Goal: Information Seeking & Learning: Check status

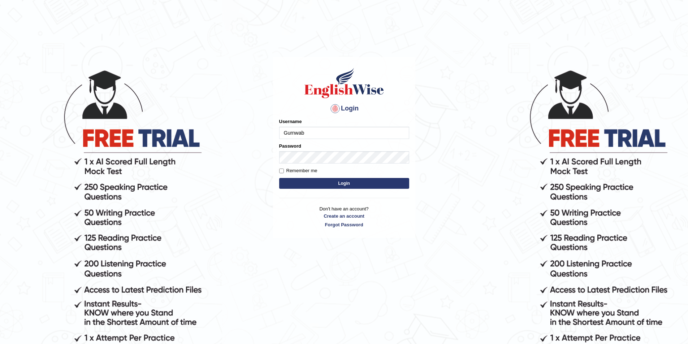
click at [316, 128] on input "Gurnwab" at bounding box center [344, 133] width 130 height 12
type input "G"
type input "Gurnwab"
drag, startPoint x: 311, startPoint y: 137, endPoint x: 284, endPoint y: 139, distance: 27.2
click at [284, 139] on input "Gurnwab" at bounding box center [344, 133] width 130 height 12
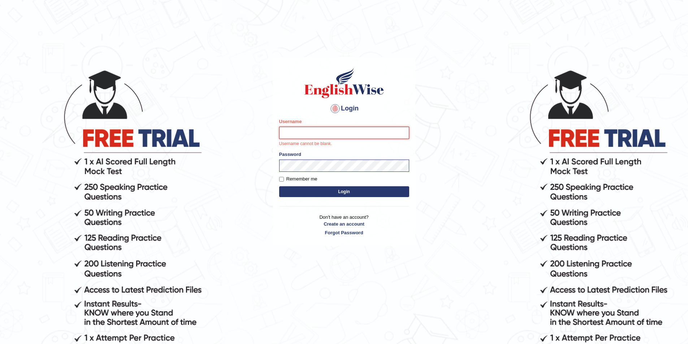
click at [294, 136] on input "Username" at bounding box center [344, 133] width 130 height 12
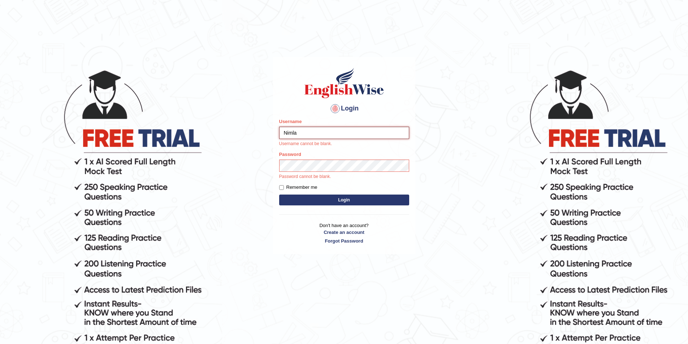
type input "Nimla"
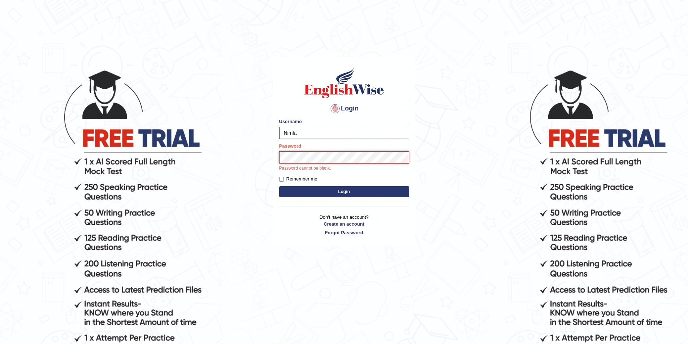
click at [279, 186] on button "Login" at bounding box center [344, 191] width 130 height 11
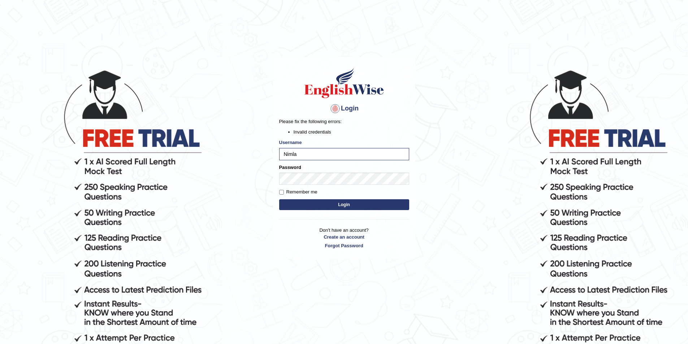
click at [289, 202] on button "Login" at bounding box center [344, 204] width 130 height 11
click at [275, 179] on div "Login Please fix the following errors: Invalid credentials Username Nimla Passw…" at bounding box center [344, 158] width 142 height 202
click at [279, 199] on button "Login" at bounding box center [344, 204] width 130 height 11
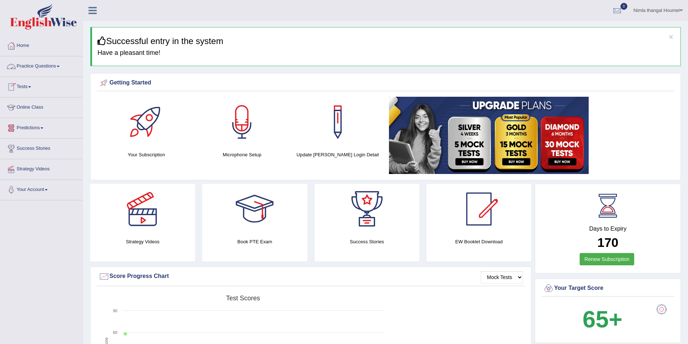
click at [39, 66] on link "Practice Questions" at bounding box center [41, 65] width 82 height 18
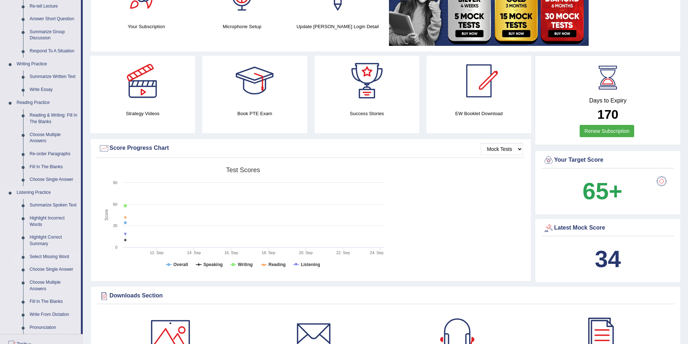
scroll to position [145, 0]
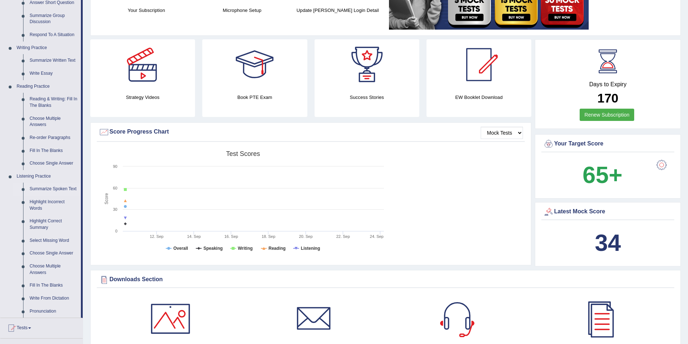
click at [52, 188] on link "Summarize Spoken Text" at bounding box center [53, 189] width 55 height 13
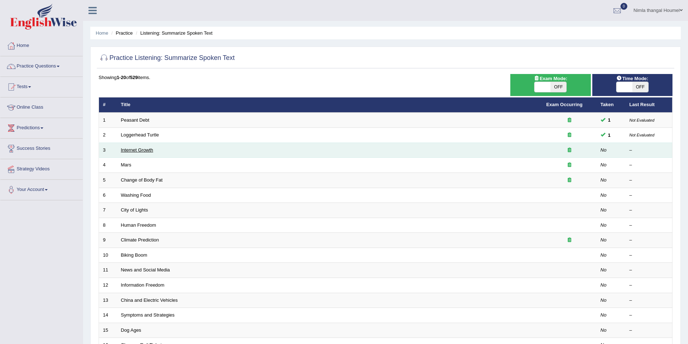
click at [133, 151] on link "Internet Growth" at bounding box center [137, 149] width 33 height 5
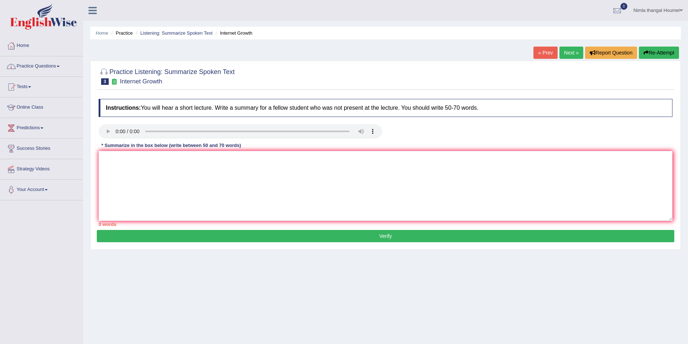
click at [46, 64] on link "Practice Questions" at bounding box center [41, 65] width 82 height 18
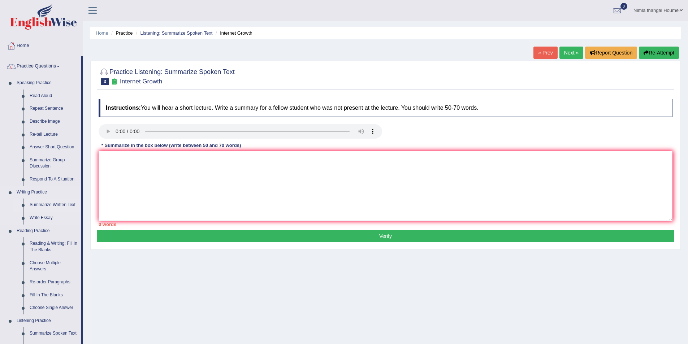
click at [48, 203] on link "Summarize Written Text" at bounding box center [53, 205] width 55 height 13
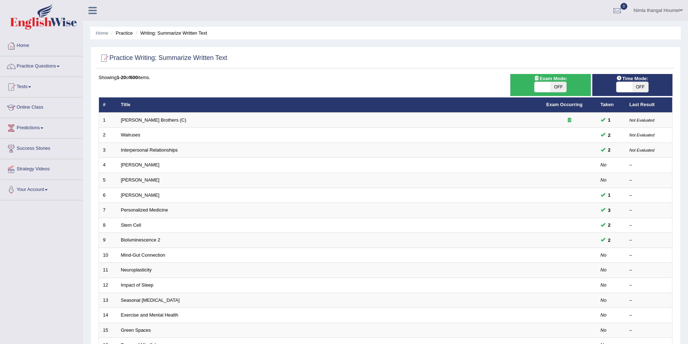
click at [43, 66] on link "Practice Questions" at bounding box center [41, 65] width 82 height 18
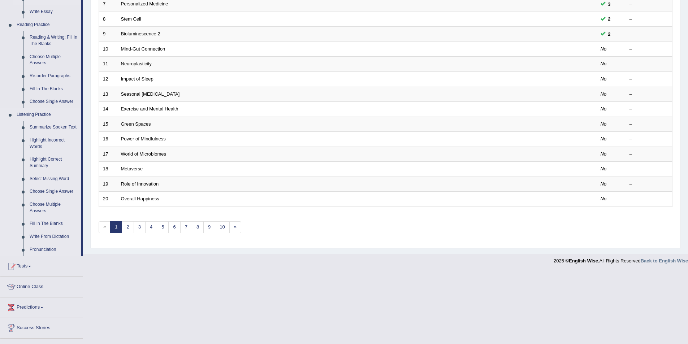
scroll to position [217, 0]
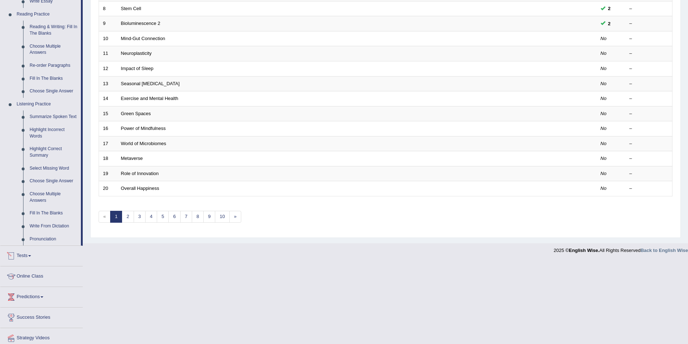
click at [19, 252] on link "Tests" at bounding box center [41, 255] width 82 height 18
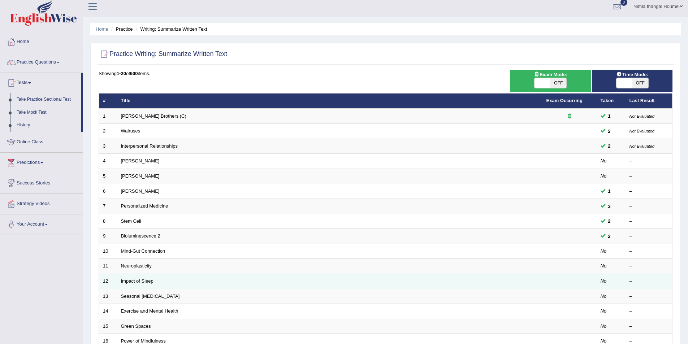
scroll to position [0, 0]
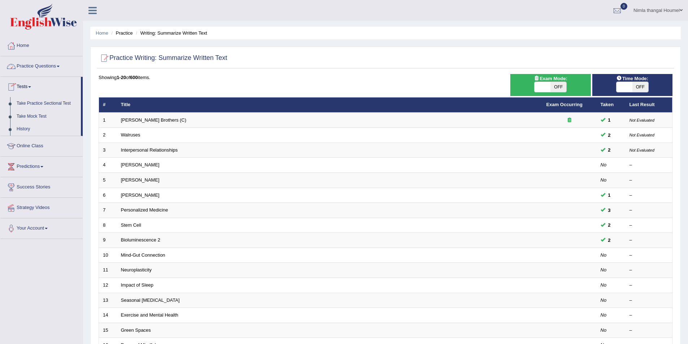
click at [40, 65] on link "Practice Questions" at bounding box center [41, 65] width 82 height 18
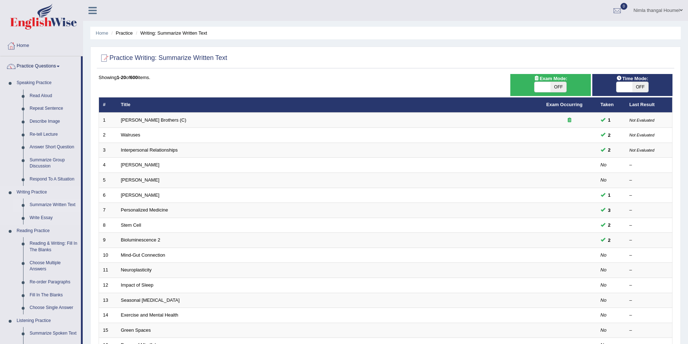
click at [62, 203] on link "Summarize Written Text" at bounding box center [53, 205] width 55 height 13
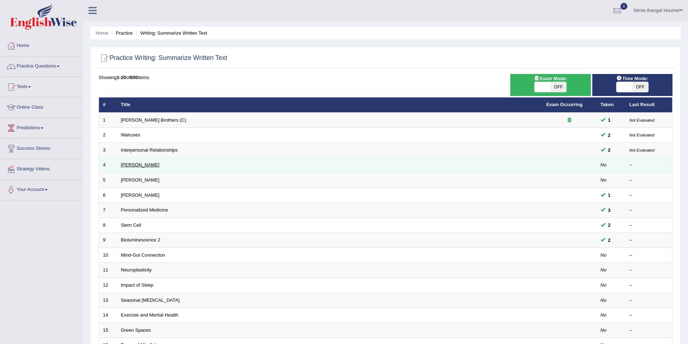
click at [135, 164] on link "[PERSON_NAME]" at bounding box center [140, 164] width 39 height 5
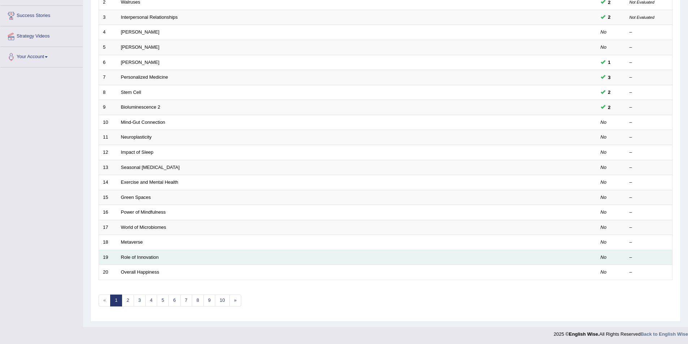
scroll to position [134, 0]
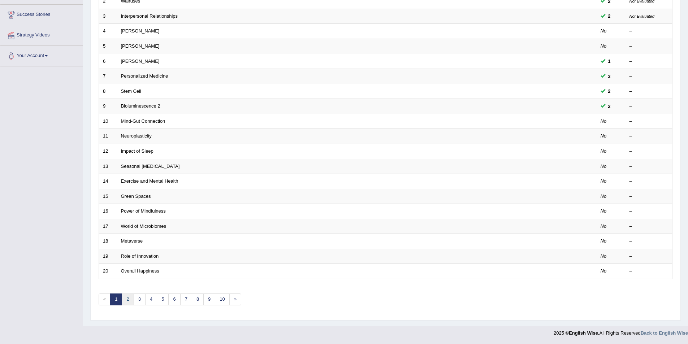
click at [130, 298] on link "2" at bounding box center [128, 300] width 12 height 12
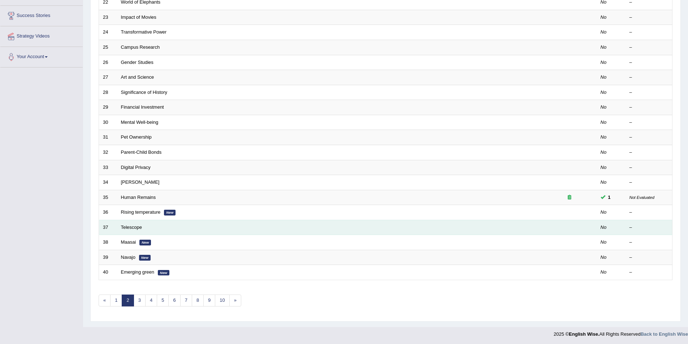
scroll to position [134, 0]
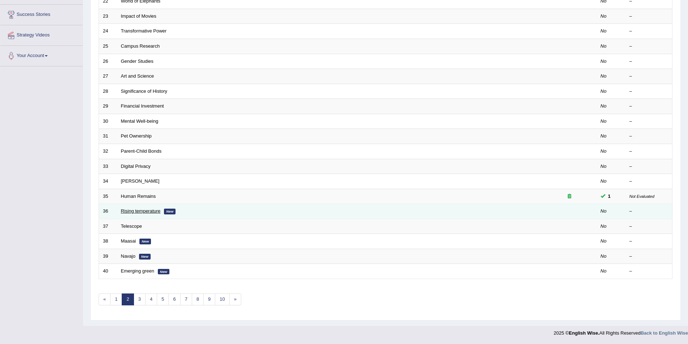
click at [132, 211] on link "Rising temperature" at bounding box center [141, 211] width 40 height 5
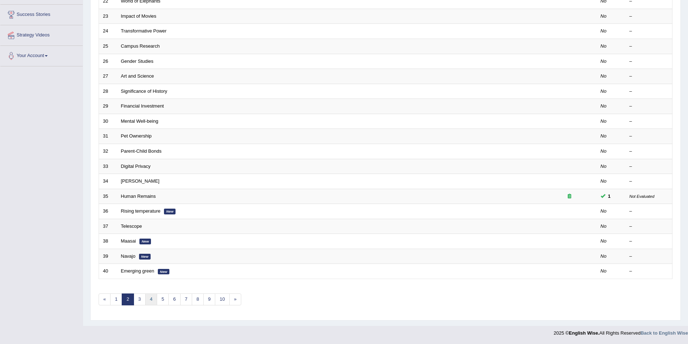
scroll to position [134, 0]
click at [151, 299] on link "4" at bounding box center [151, 300] width 12 height 12
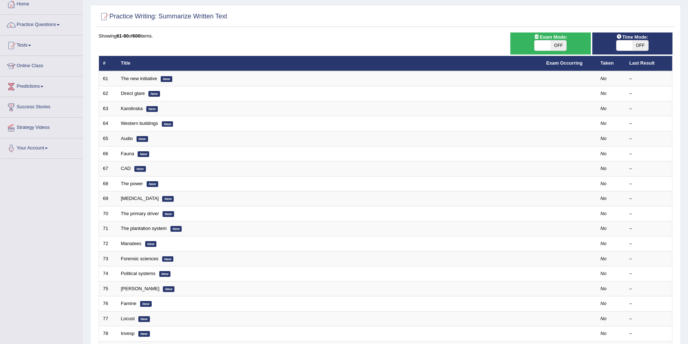
scroll to position [108, 0]
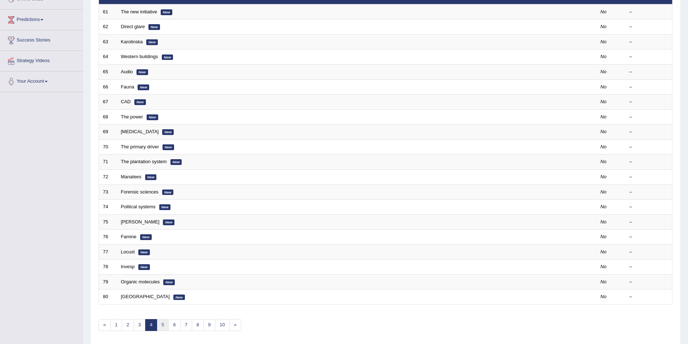
click at [163, 325] on link "5" at bounding box center [163, 325] width 12 height 12
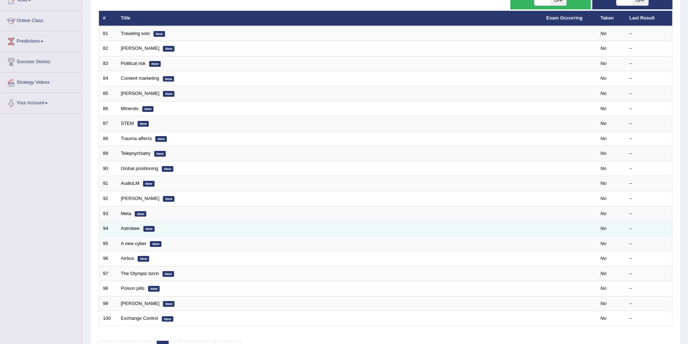
scroll to position [108, 0]
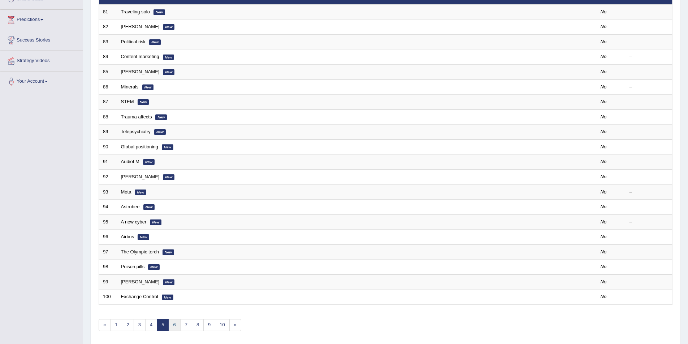
click at [175, 327] on link "6" at bounding box center [174, 325] width 12 height 12
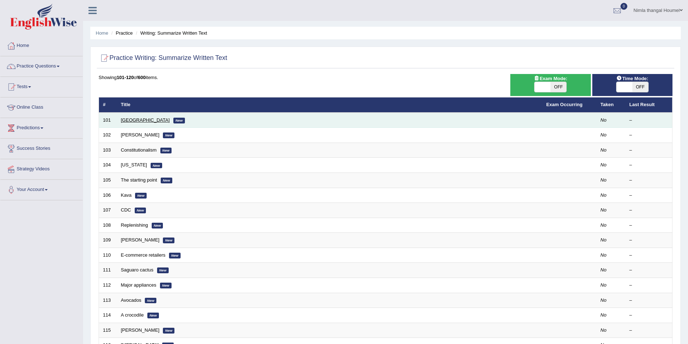
click at [128, 121] on link "[GEOGRAPHIC_DATA]" at bounding box center [145, 119] width 49 height 5
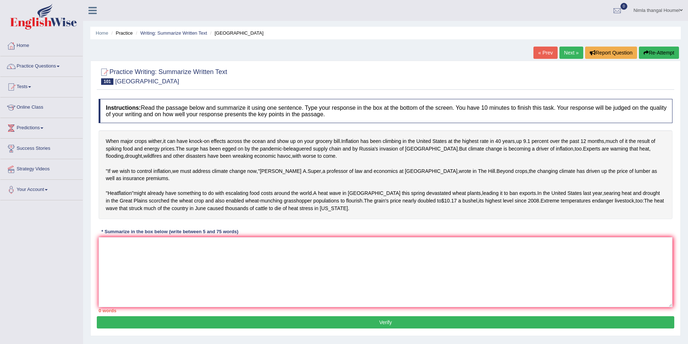
click at [568, 48] on link "Next »" at bounding box center [572, 53] width 24 height 12
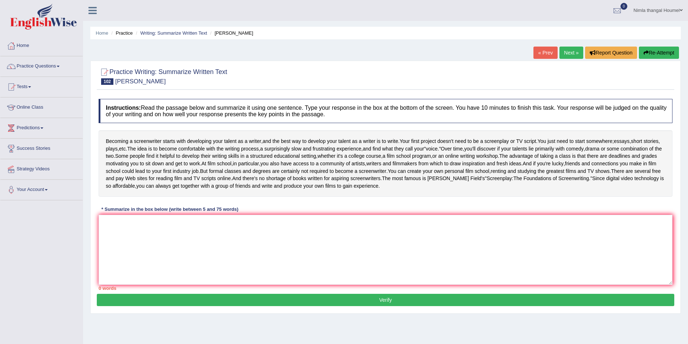
click at [566, 50] on link "Next »" at bounding box center [572, 53] width 24 height 12
click at [565, 52] on link "Next »" at bounding box center [572, 53] width 24 height 12
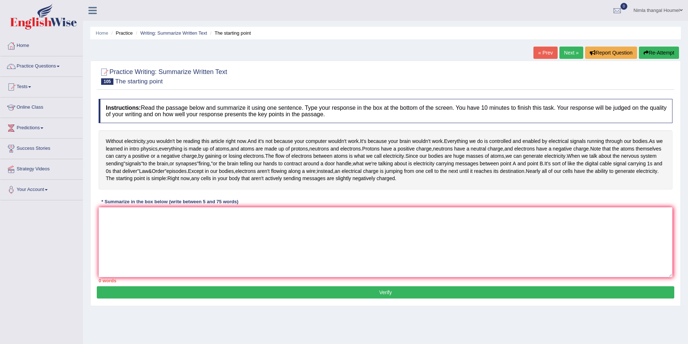
click at [565, 52] on link "Next »" at bounding box center [572, 53] width 24 height 12
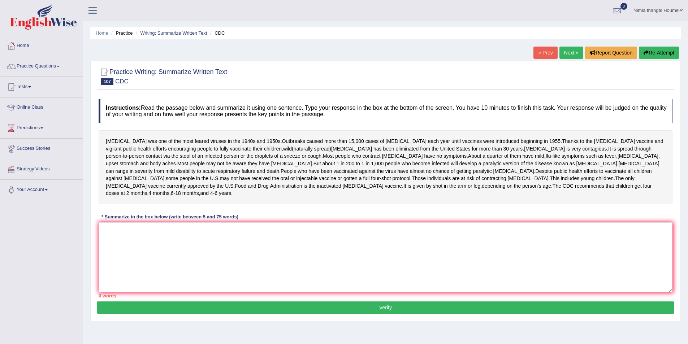
click at [565, 52] on link "Next »" at bounding box center [572, 53] width 24 height 12
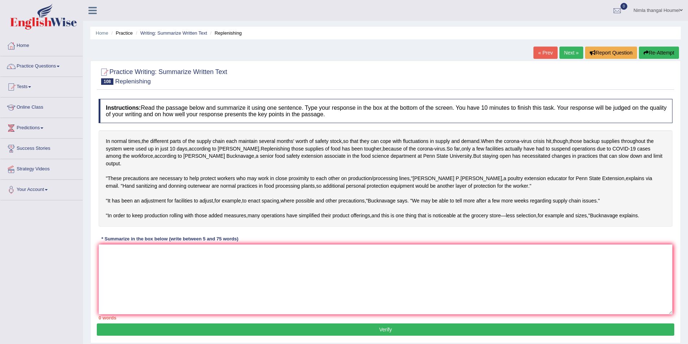
click at [542, 51] on link "« Prev" at bounding box center [546, 53] width 24 height 12
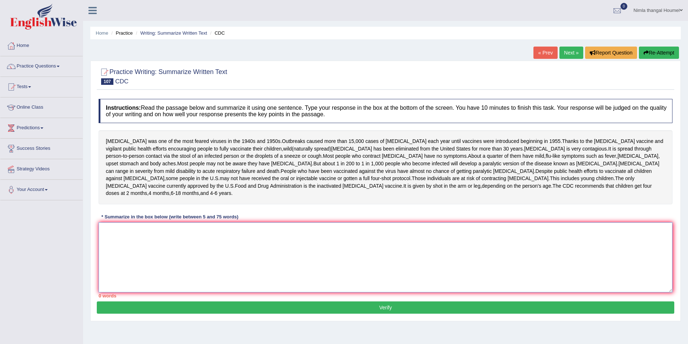
click at [113, 225] on textarea at bounding box center [386, 258] width 574 height 70
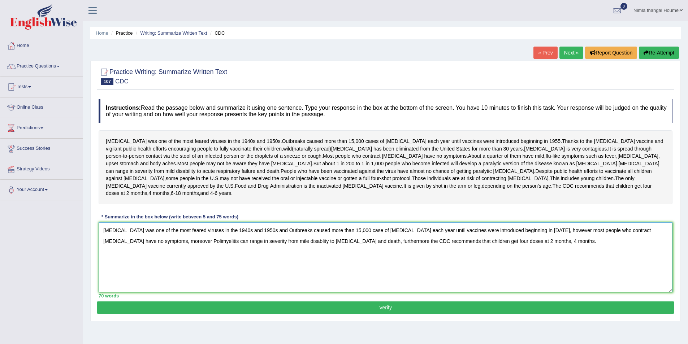
type textarea "Polio was one of the most feared viruses in the 1940s and 1950s and Outbreaks c…"
click at [383, 302] on button "Verify" at bounding box center [386, 308] width 578 height 12
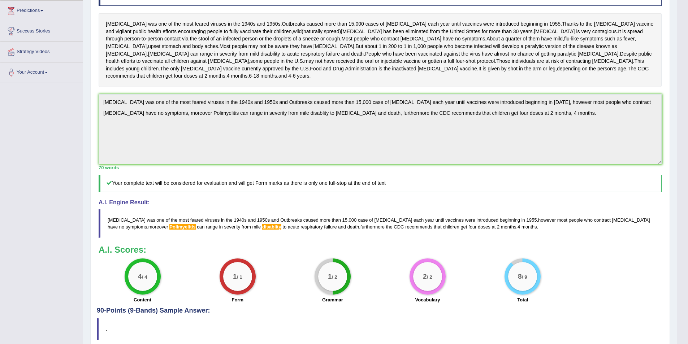
scroll to position [104, 0]
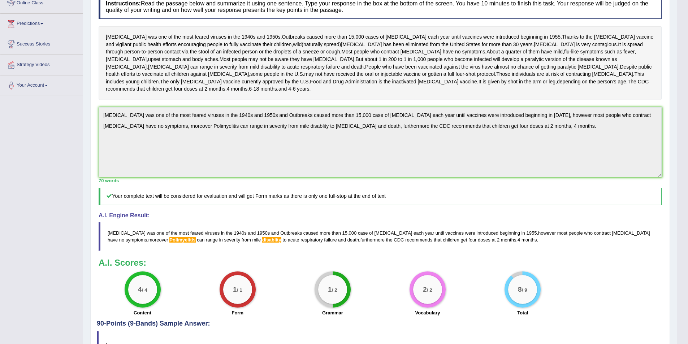
drag, startPoint x: 108, startPoint y: 222, endPoint x: 140, endPoint y: 227, distance: 32.9
click at [140, 227] on blockquote "Polio was one of the most feared viruses in the 1940s and 1950s and Outbreaks c…" at bounding box center [380, 236] width 563 height 29
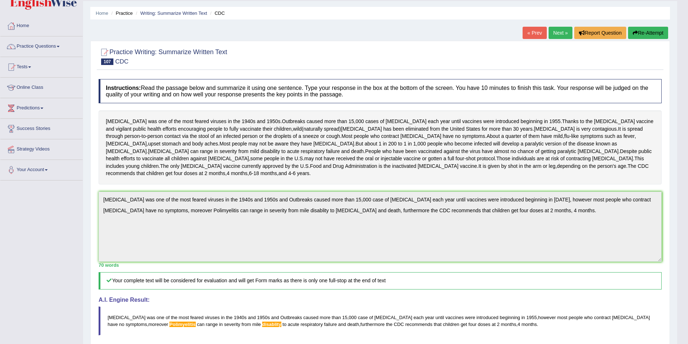
scroll to position [0, 0]
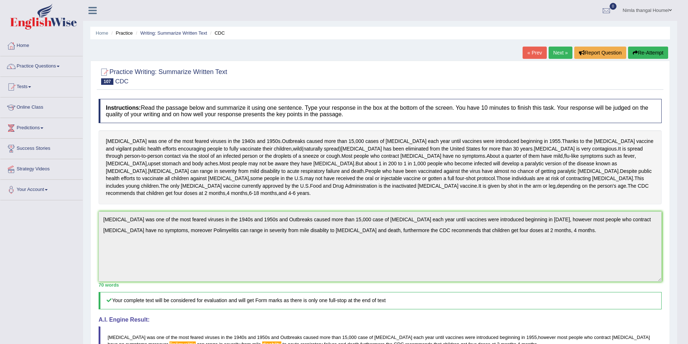
click at [644, 51] on button "Re-Attempt" at bounding box center [648, 53] width 40 height 12
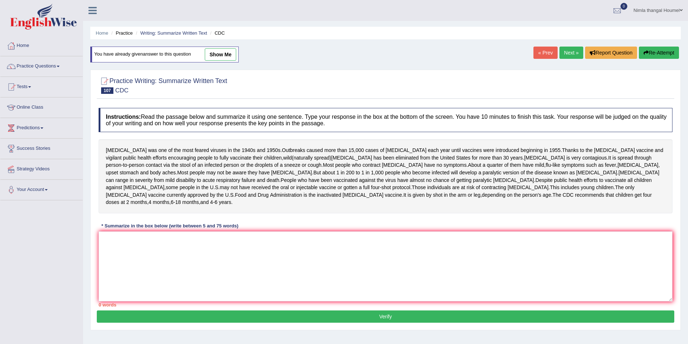
click at [100, 233] on textarea at bounding box center [386, 267] width 574 height 70
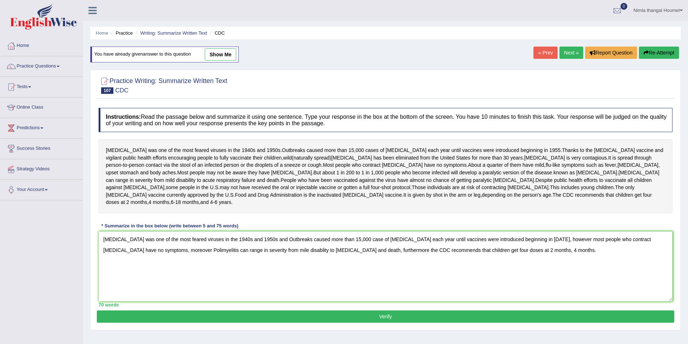
click at [235, 242] on textarea "Polio was one of the most feared viruses in the 1940s and 1950s and Outbreaks c…" at bounding box center [386, 267] width 574 height 70
click at [135, 242] on textarea "Polio was one of the most feared viruses in the 1940s and 1950s and Outbreaks c…" at bounding box center [386, 267] width 574 height 70
type textarea "Polio was one of the most feared viruses in the 1940s and 1950s and Outbreaks c…"
click at [390, 311] on button "Verify" at bounding box center [386, 317] width 578 height 12
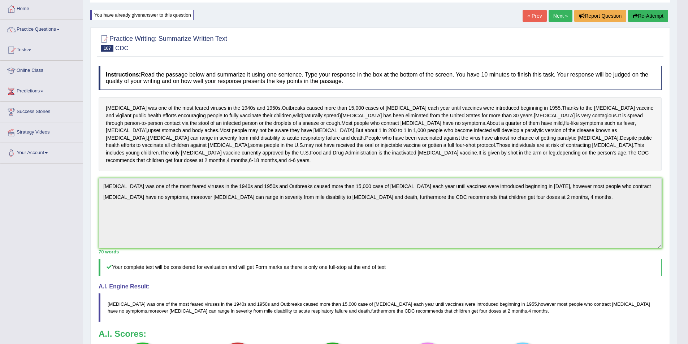
scroll to position [36, 0]
click at [557, 17] on link "Next »" at bounding box center [561, 16] width 24 height 12
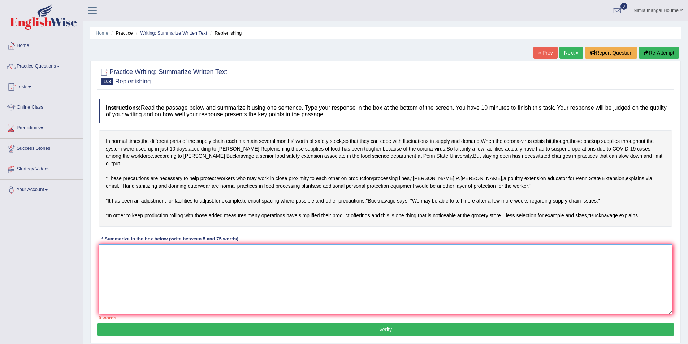
click at [110, 263] on textarea at bounding box center [386, 280] width 574 height 70
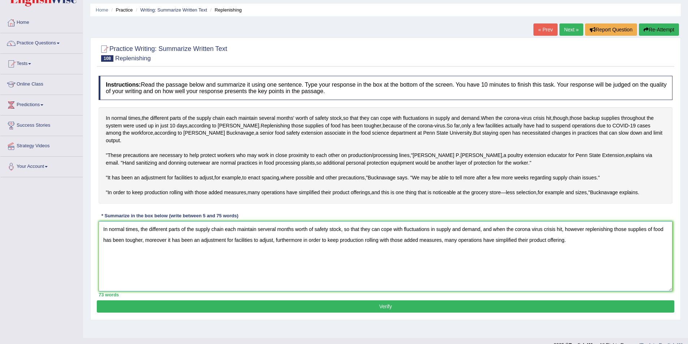
scroll to position [35, 0]
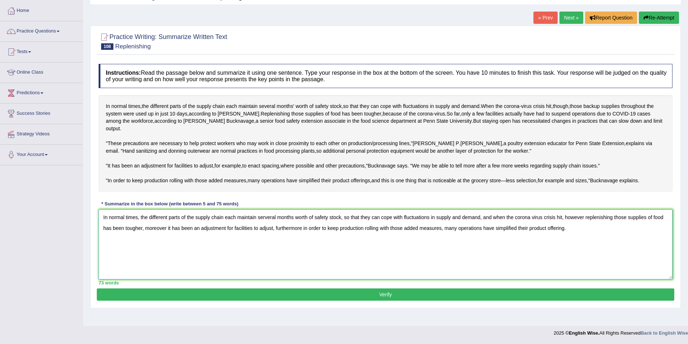
type textarea "In normal times, the different parts of the supply chain each maintain serveral…"
click at [389, 301] on button "Verify" at bounding box center [386, 295] width 578 height 12
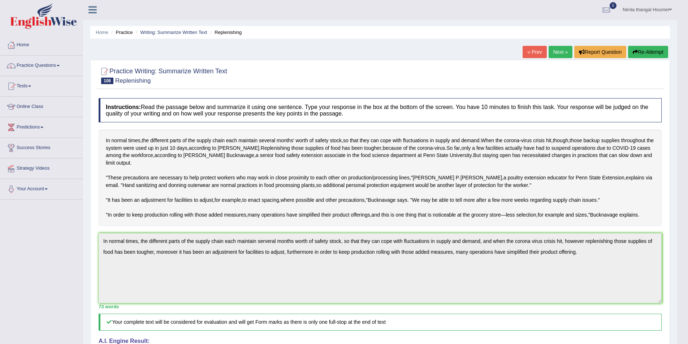
scroll to position [0, 0]
click at [48, 64] on link "Practice Questions" at bounding box center [41, 65] width 82 height 18
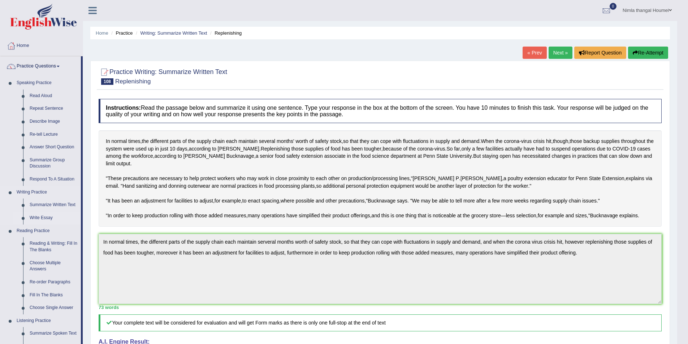
click at [43, 215] on link "Write Essay" at bounding box center [53, 218] width 55 height 13
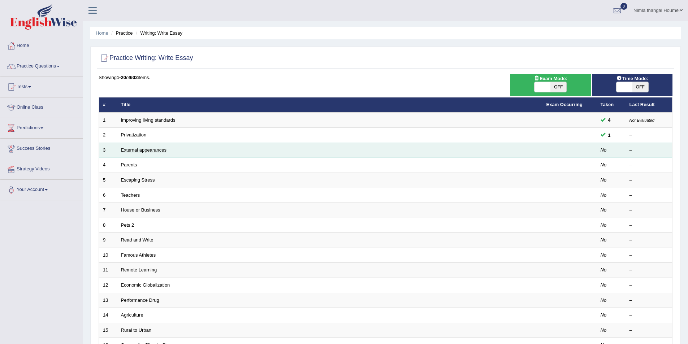
click at [151, 150] on link "External appearances" at bounding box center [144, 149] width 46 height 5
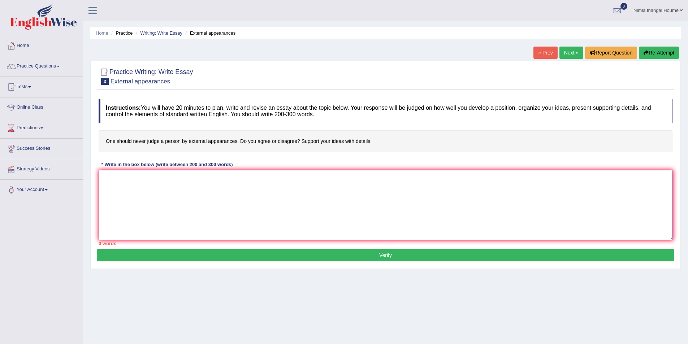
click at [132, 178] on textarea at bounding box center [386, 205] width 574 height 70
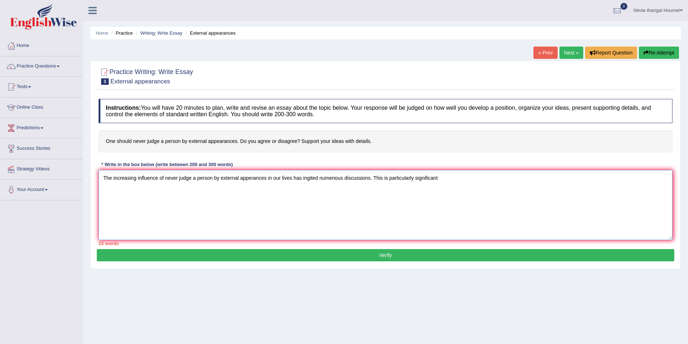
click at [387, 178] on textarea "The increasing influence of never judge a person by external apperances in our …" at bounding box center [386, 205] width 574 height 70
click at [388, 177] on textarea "The increasing influence of never judge a person by external apperances in our …" at bounding box center [386, 205] width 574 height 70
click at [460, 178] on textarea "The increasing influence of never judge a person by external apperances in our …" at bounding box center [386, 205] width 574 height 70
drag, startPoint x: 178, startPoint y: 178, endPoint x: 268, endPoint y: 179, distance: 89.6
click at [268, 179] on textarea "The increasing influence of never judge a person by external apperances in our …" at bounding box center [386, 205] width 574 height 70
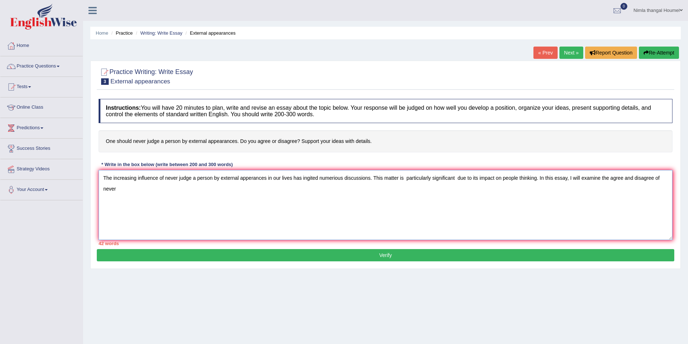
click at [125, 192] on textarea "The increasing influence of never judge a person by external apperances in our …" at bounding box center [386, 205] width 574 height 70
paste textarea "judge a person by external apperances"
click at [117, 187] on textarea "The increasing influence of never judge a person by external apperances in our …" at bounding box center [386, 205] width 574 height 70
click at [213, 190] on textarea "The increasing influence of never judge a person by external apperances in our …" at bounding box center [386, 205] width 574 height 70
drag, startPoint x: 164, startPoint y: 179, endPoint x: 268, endPoint y: 176, distance: 103.7
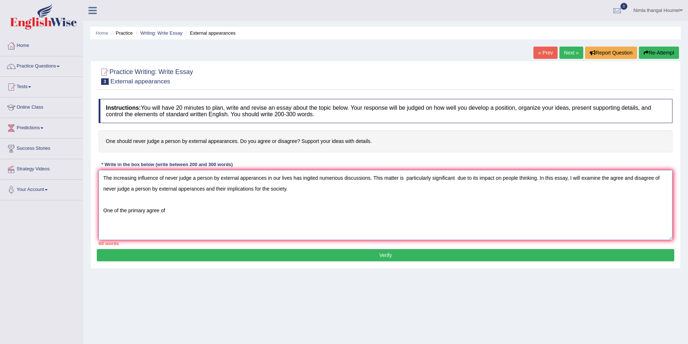
click at [268, 176] on textarea "The increasing influence of never judge a person by external apperances in our …" at bounding box center [386, 205] width 574 height 70
click at [180, 211] on textarea "The increasing influence of never judge a person by external apperances in our …" at bounding box center [386, 205] width 574 height 70
paste textarea "never judge a person by external apperances"
drag, startPoint x: 167, startPoint y: 212, endPoint x: 174, endPoint y: 211, distance: 7.3
click at [174, 211] on textarea "The increasing influence of never judge a person by external apperances in our …" at bounding box center [386, 205] width 574 height 70
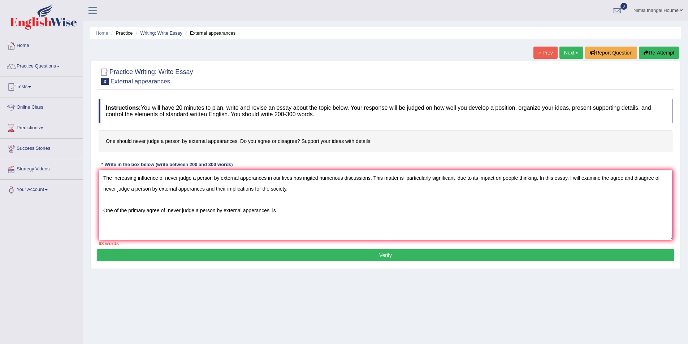
drag, startPoint x: 278, startPoint y: 211, endPoint x: 100, endPoint y: 209, distance: 177.8
click at [100, 209] on textarea "The increasing influence of never judge a person by external apperances in our …" at bounding box center [386, 205] width 574 height 70
paste textarea "Many people make quick decisions about others just by looking at their clothes,…"
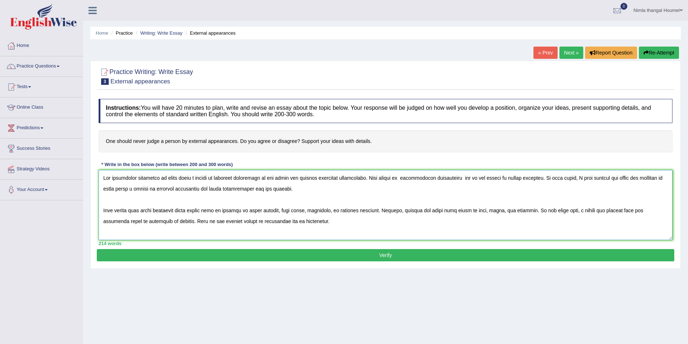
scroll to position [50, 0]
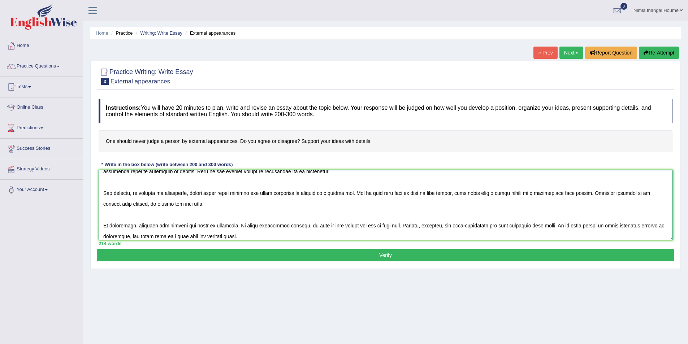
type textarea "The increasing influence of never judge a person by external apperances in our …"
click at [259, 255] on button "Verify" at bounding box center [386, 255] width 578 height 12
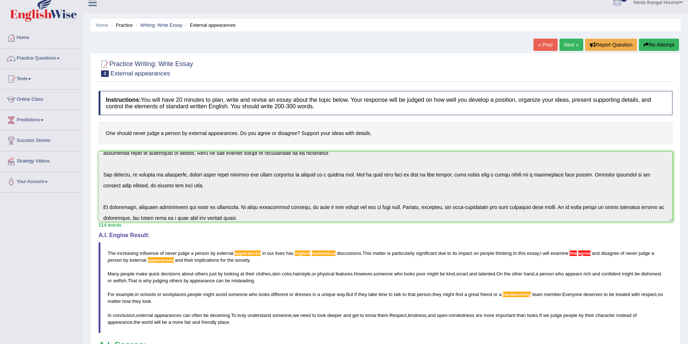
scroll to position [0, 0]
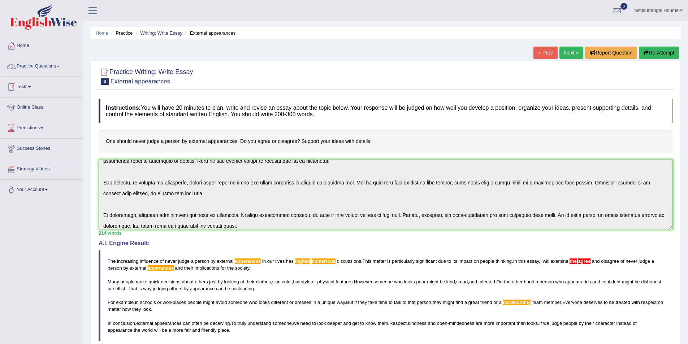
click at [52, 64] on link "Practice Questions" at bounding box center [41, 65] width 82 height 18
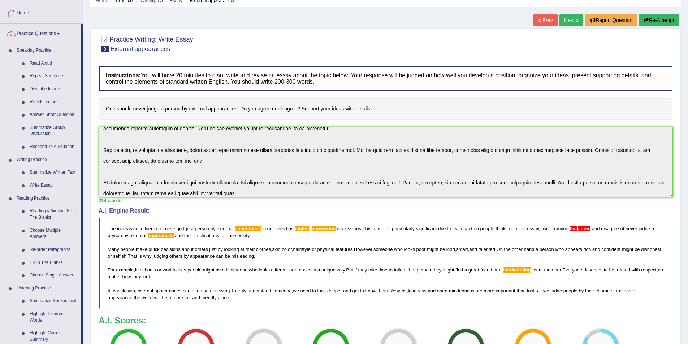
scroll to position [145, 0]
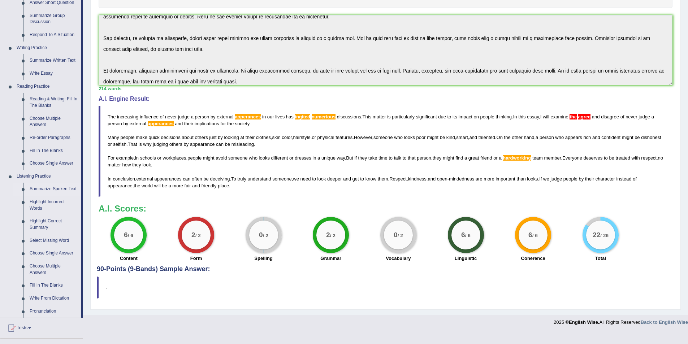
click at [46, 188] on link "Summarize Spoken Text" at bounding box center [53, 189] width 55 height 13
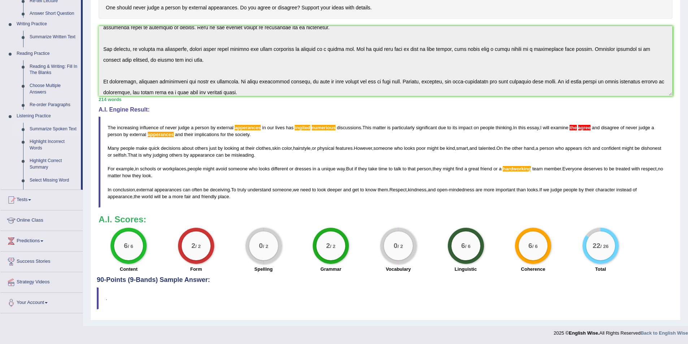
scroll to position [134, 0]
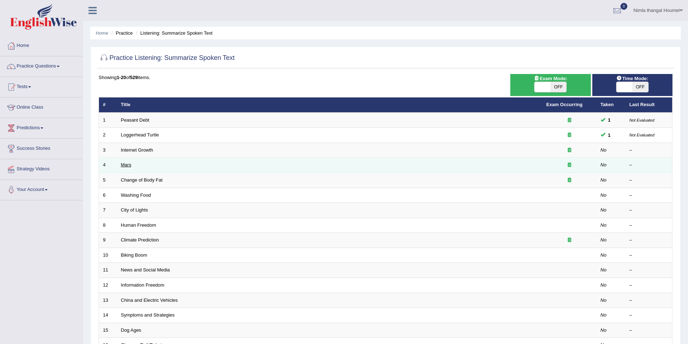
click at [125, 164] on link "Mars" at bounding box center [126, 164] width 10 height 5
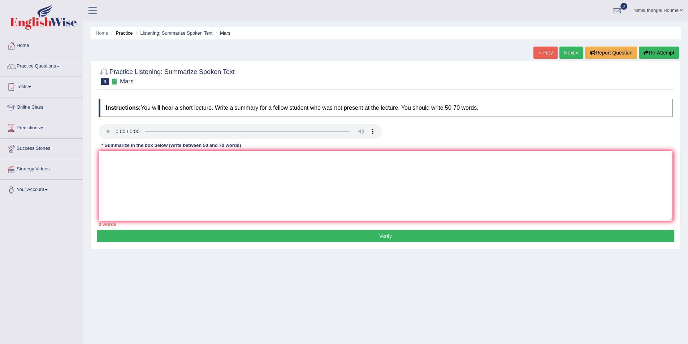
click at [654, 53] on button "Re-Attempt" at bounding box center [659, 53] width 40 height 12
click at [111, 162] on textarea at bounding box center [386, 186] width 574 height 70
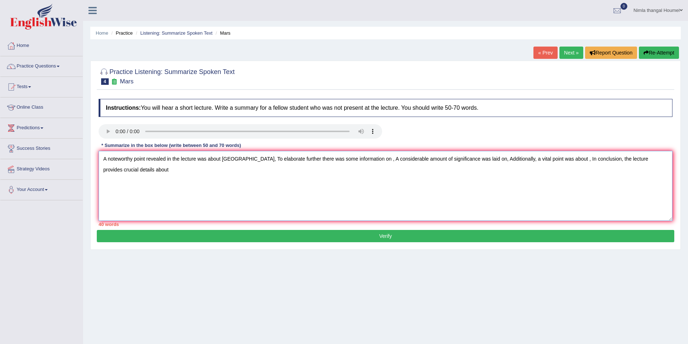
click at [235, 159] on textarea "A noteworthy point revealed in the lecture was about Mars, To elaborate further…" at bounding box center [386, 186] width 574 height 70
click at [391, 160] on textarea "A noteworthy point revealed in the lecture was about Mars are fourth planet, To…" at bounding box center [386, 186] width 574 height 70
click at [391, 159] on textarea "A noteworthy point revealed in the lecture was about Mars are fourth planet, To…" at bounding box center [386, 186] width 574 height 70
click at [441, 159] on textarea "A noteworthy point revealed in the lecture was about Mars are fourth planet, To…" at bounding box center [386, 186] width 574 height 70
click at [554, 159] on textarea "A noteworthy point revealed in the lecture was about Mars are fourth planet, To…" at bounding box center [386, 186] width 574 height 70
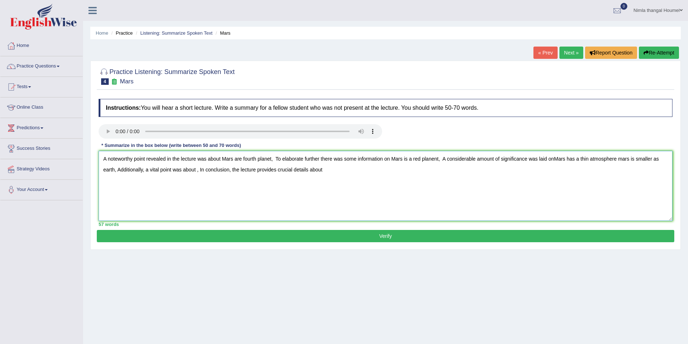
click at [197, 170] on textarea "A noteworthy point revealed in the lecture was about Mars are fourth planet, To…" at bounding box center [386, 186] width 574 height 70
click at [426, 171] on textarea "A noteworthy point revealed in the lecture was about Mars are fourth planet, To…" at bounding box center [386, 186] width 574 height 70
click at [429, 169] on textarea "A noteworthy point revealed in the lecture was about Mars are fourth planet, To…" at bounding box center [386, 186] width 574 height 70
click at [476, 172] on textarea "A noteworthy point revealed in the lecture was about Mars are fourth planet, To…" at bounding box center [386, 186] width 574 height 70
type textarea "A noteworthy point revealed in the lecture was about Mars are fourth planet, To…"
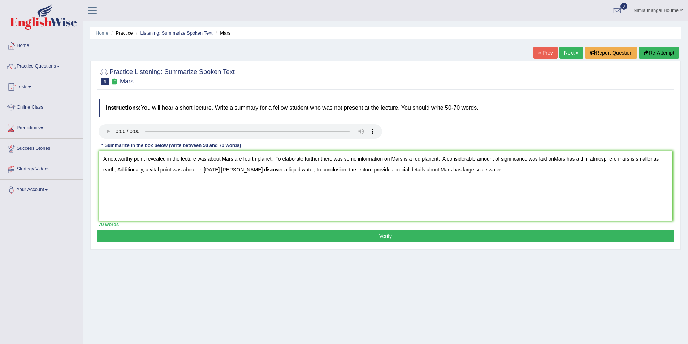
click at [395, 237] on button "Verify" at bounding box center [386, 236] width 578 height 12
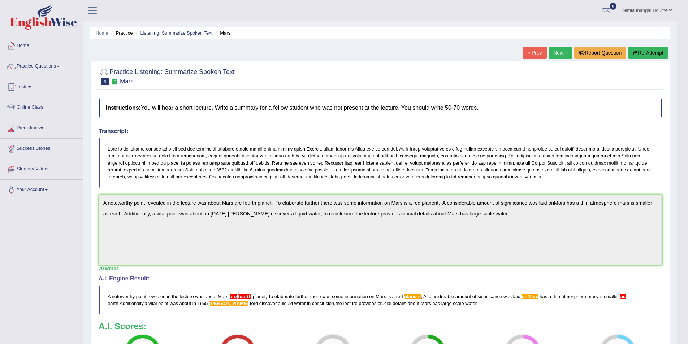
click at [635, 53] on icon "button" at bounding box center [635, 52] width 5 height 5
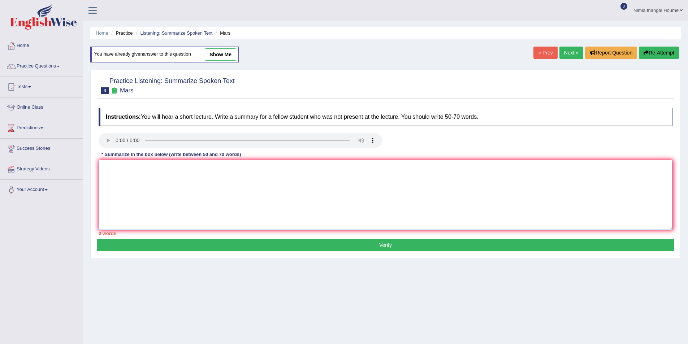
click at [109, 171] on textarea at bounding box center [386, 195] width 574 height 70
paste textarea "A noteworthy point revealed in the lecture was about Mars are fourth planet, To…"
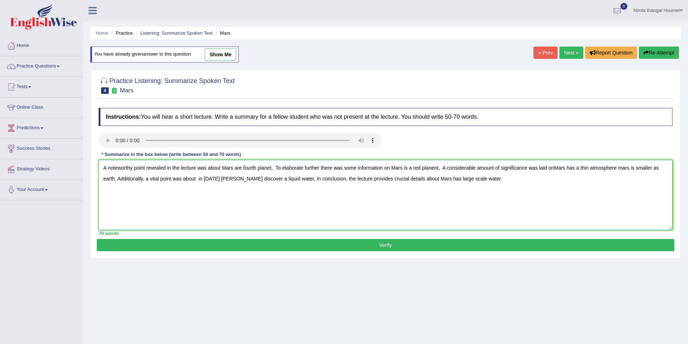
click at [242, 168] on textarea "A noteworthy point revealed in the lecture was about Mars are fourth planet, To…" at bounding box center [386, 195] width 574 height 70
click at [436, 168] on textarea "A noteworthy point revealed in the lecture was about Mars is fourth planet, To …" at bounding box center [386, 195] width 574 height 70
click at [435, 167] on textarea "A noteworthy point revealed in the lecture was about Mars is fourth planet, To …" at bounding box center [386, 195] width 574 height 70
click at [653, 167] on textarea "A noteworthy point revealed in the lecture was about Mars is fourth planet, To …" at bounding box center [386, 195] width 574 height 70
click at [548, 168] on textarea "A noteworthy point revealed in the lecture was about Mars is fourth planet, To …" at bounding box center [386, 195] width 574 height 70
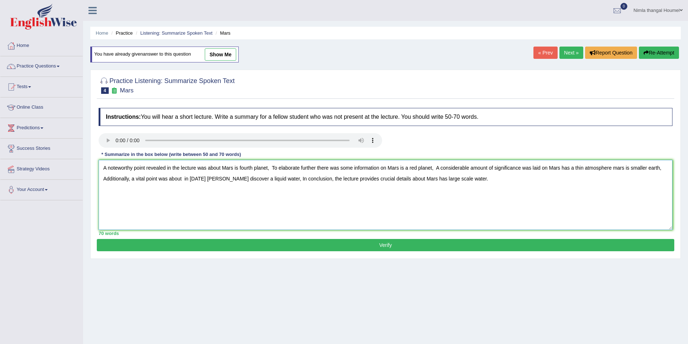
click at [218, 178] on textarea "A noteworthy point revealed in the lecture was about Mars is fourth planet, To …" at bounding box center [386, 195] width 574 height 70
drag, startPoint x: 218, startPoint y: 178, endPoint x: 211, endPoint y: 181, distance: 7.3
click at [211, 181] on textarea "A noteworthy point revealed in the lecture was about Mars is fourth planet, To …" at bounding box center [386, 195] width 574 height 70
click at [212, 179] on textarea "A noteworthy point revealed in the lecture was about Mars is fourth planet, To …" at bounding box center [386, 195] width 574 height 70
click at [648, 168] on textarea "A noteworthy point revealed in the lecture was about Mars is fourth planet, To …" at bounding box center [386, 195] width 574 height 70
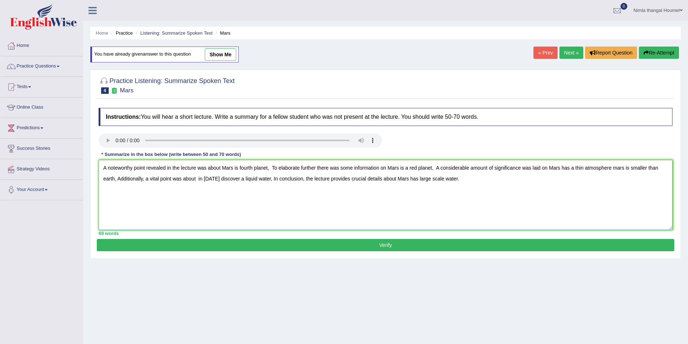
type textarea "A noteworthy point revealed in the lecture was about Mars is fourth planet, To …"
click at [378, 243] on button "Verify" at bounding box center [386, 245] width 578 height 12
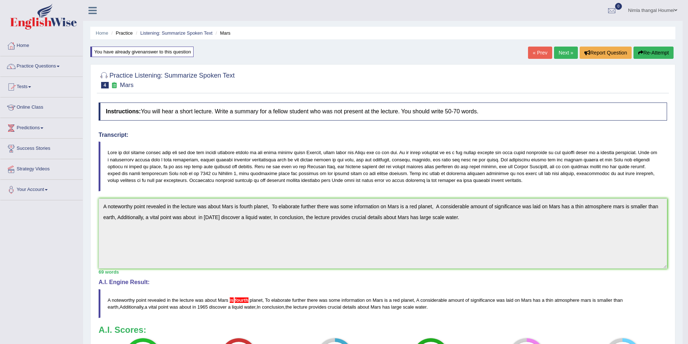
click at [48, 63] on link "Practice Questions" at bounding box center [41, 65] width 82 height 18
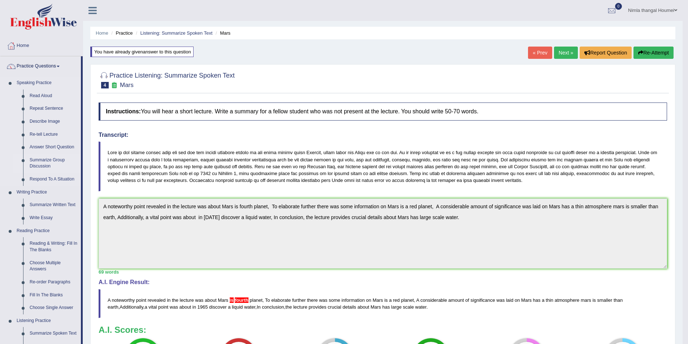
click at [40, 162] on link "Summarize Group Discussion" at bounding box center [53, 163] width 55 height 19
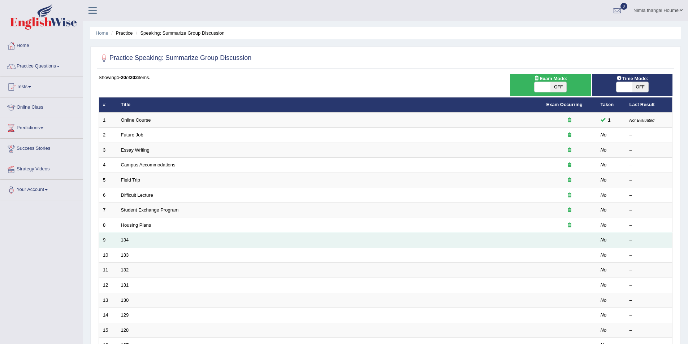
click at [127, 241] on link "134" at bounding box center [125, 239] width 8 height 5
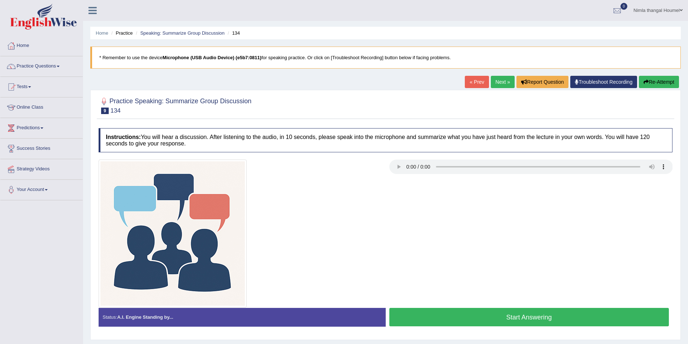
click at [24, 86] on link "Tests" at bounding box center [41, 86] width 82 height 18
click at [46, 102] on link "Take Practice Sectional Test" at bounding box center [47, 103] width 68 height 13
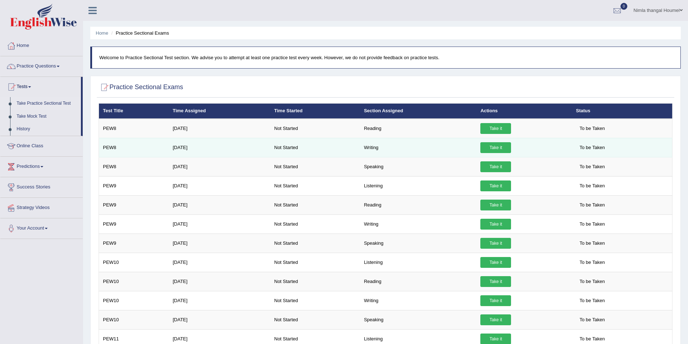
click at [498, 146] on link "Take it" at bounding box center [496, 147] width 31 height 11
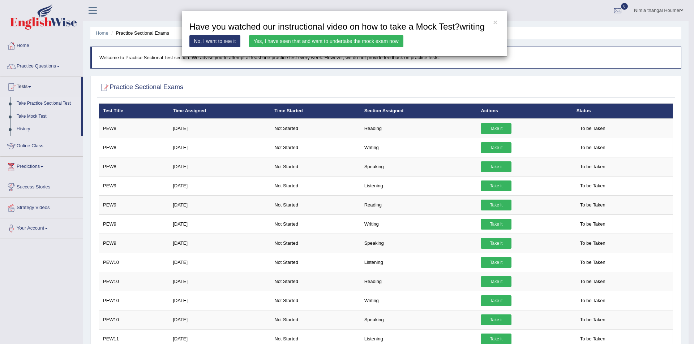
click at [278, 41] on link "Yes, I have seen that and want to undertake the mock exam now" at bounding box center [326, 41] width 154 height 12
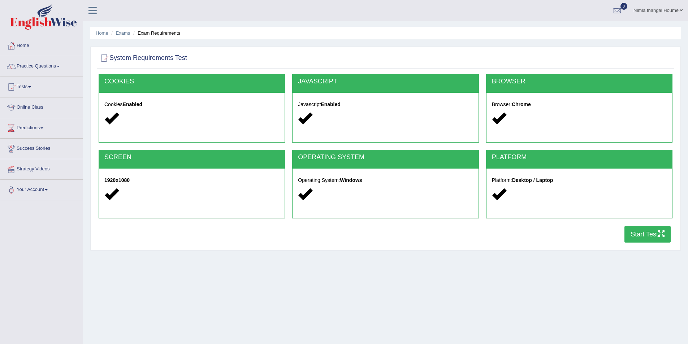
click at [641, 235] on button "Start Test" at bounding box center [648, 234] width 46 height 17
click at [22, 65] on link "Practice Questions" at bounding box center [41, 65] width 82 height 18
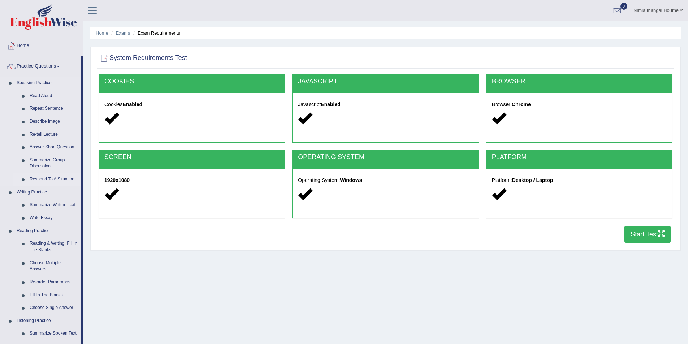
scroll to position [181, 0]
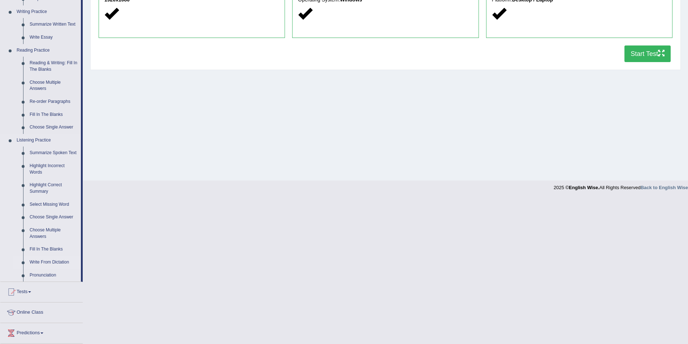
click at [59, 261] on link "Write From Dictation" at bounding box center [53, 262] width 55 height 13
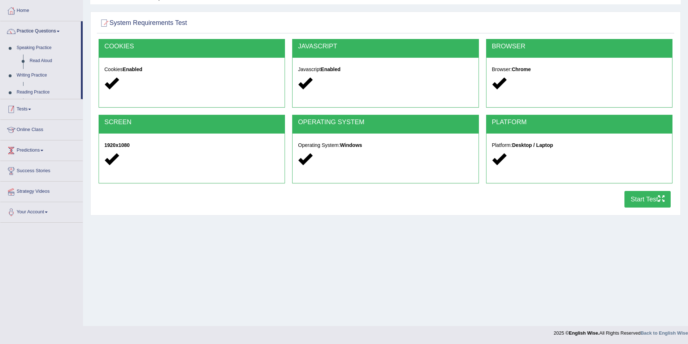
scroll to position [35, 0]
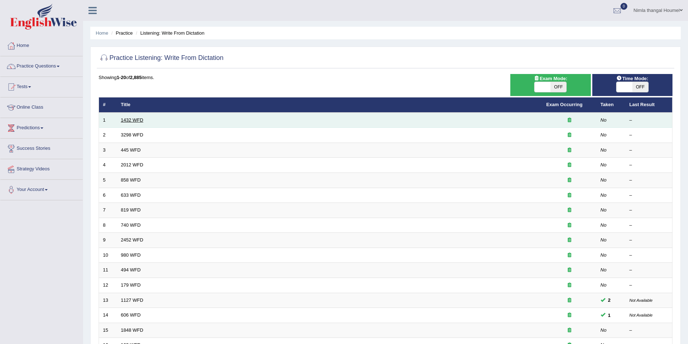
click at [127, 117] on link "1432 WFD" at bounding box center [132, 119] width 22 height 5
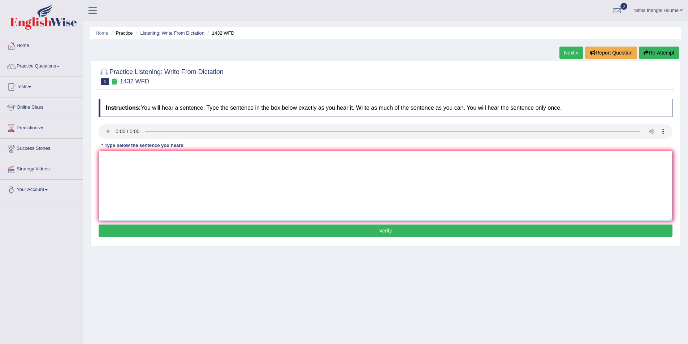
click at [114, 162] on textarea at bounding box center [386, 186] width 574 height 70
click at [129, 160] on textarea "More phical activity is benefical to our health" at bounding box center [386, 186] width 574 height 70
click at [210, 158] on textarea "More physical activity is benefical to our health" at bounding box center [386, 186] width 574 height 70
click at [178, 158] on textarea "More physical activity is benefical to our health." at bounding box center [386, 186] width 574 height 70
type textarea "More physical activity is benefical benefit beneficial to our health."
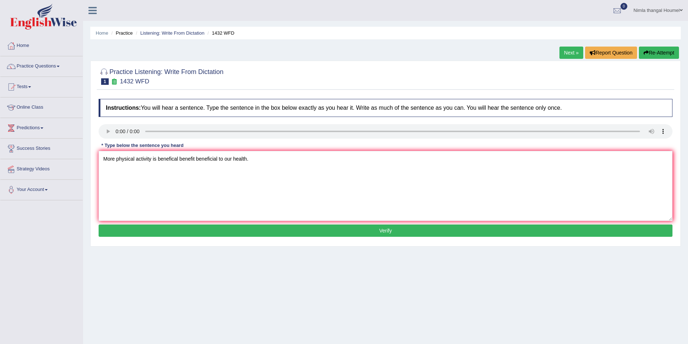
click at [379, 229] on button "Verify" at bounding box center [386, 231] width 574 height 12
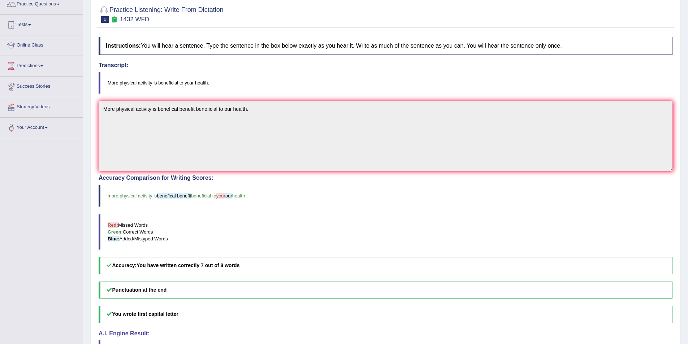
scroll to position [9, 0]
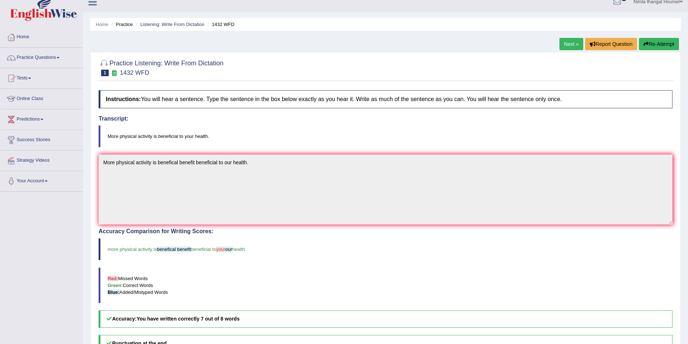
click at [567, 42] on link "Next »" at bounding box center [572, 44] width 24 height 12
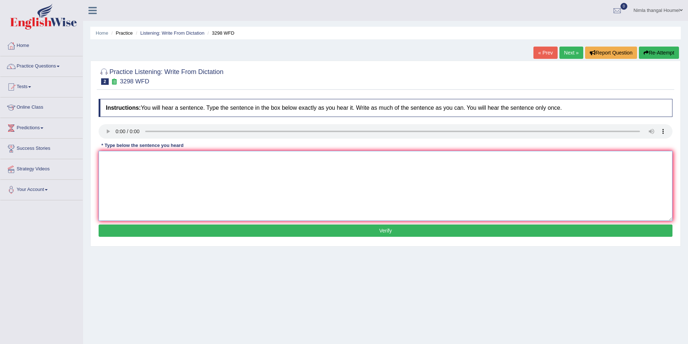
click at [108, 165] on textarea at bounding box center [386, 186] width 574 height 70
type textarea "Animals and human being have both disting behavour."
click at [390, 229] on button "Verify" at bounding box center [386, 231] width 574 height 12
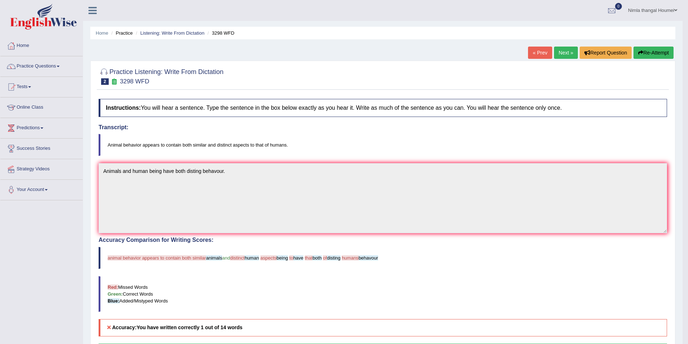
click at [639, 52] on icon "button" at bounding box center [641, 52] width 5 height 5
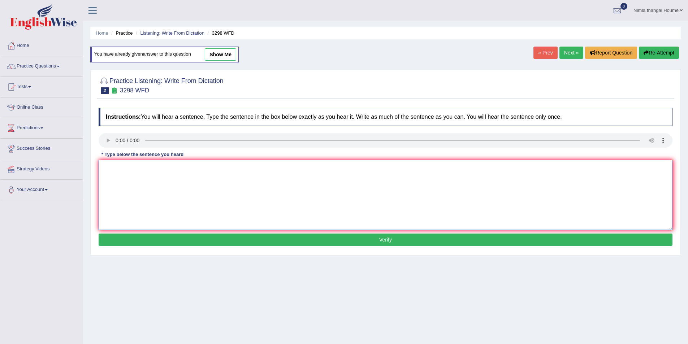
click at [115, 179] on textarea at bounding box center [386, 195] width 574 height 70
type textarea "A"
type textarea "Animal behavior appears to contain both"
click at [639, 47] on button "Re-Attempt" at bounding box center [659, 53] width 40 height 12
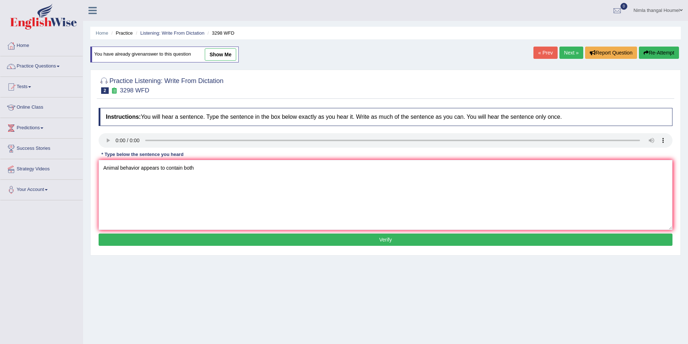
click at [639, 47] on button "Re-Attempt" at bounding box center [659, 53] width 40 height 12
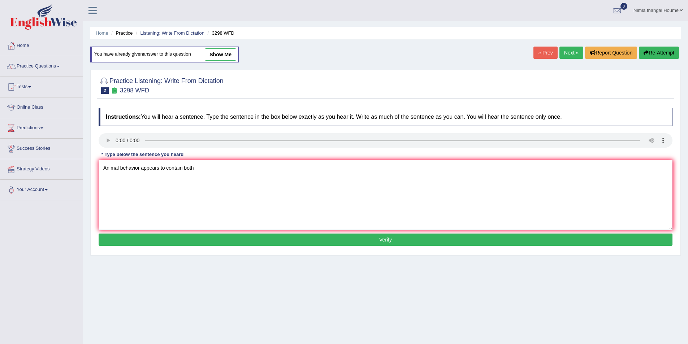
click at [662, 52] on button "Re-Attempt" at bounding box center [659, 53] width 40 height 12
click at [639, 47] on button "Re-Attempt" at bounding box center [659, 53] width 40 height 12
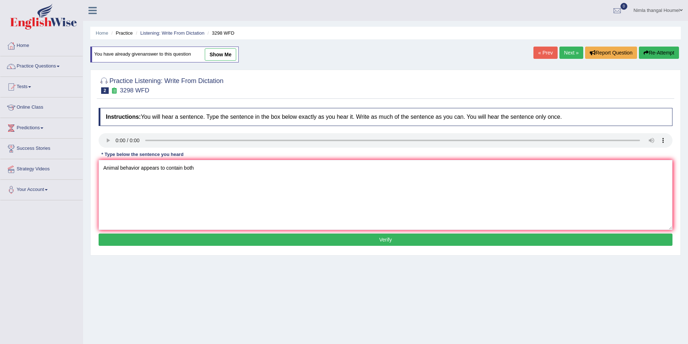
click at [639, 47] on button "Re-Attempt" at bounding box center [659, 53] width 40 height 12
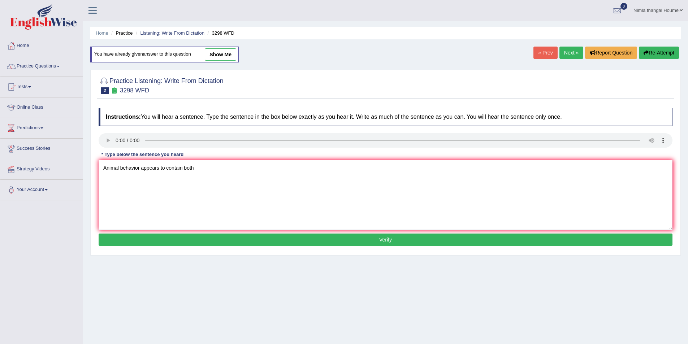
click at [639, 47] on button "Re-Attempt" at bounding box center [659, 53] width 40 height 12
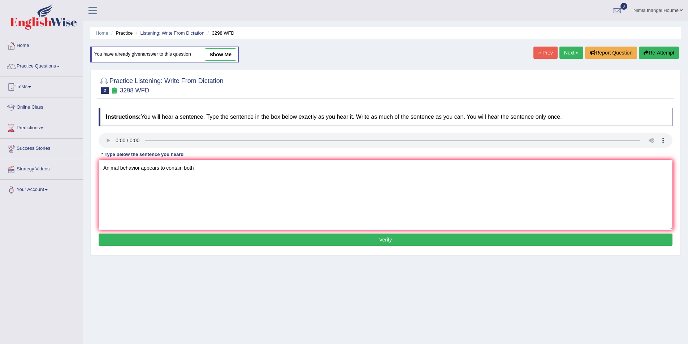
click at [639, 47] on button "Re-Attempt" at bounding box center [659, 53] width 40 height 12
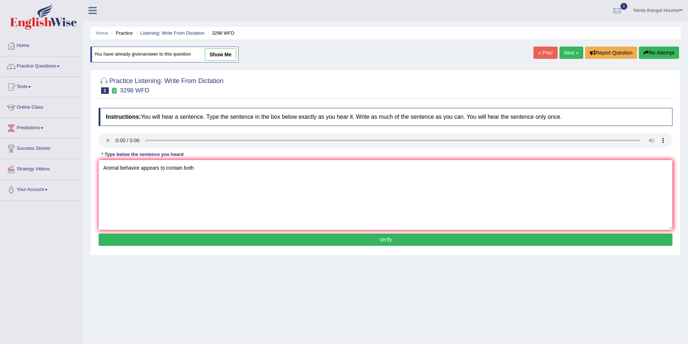
click at [639, 47] on button "Re-Attempt" at bounding box center [659, 53] width 40 height 12
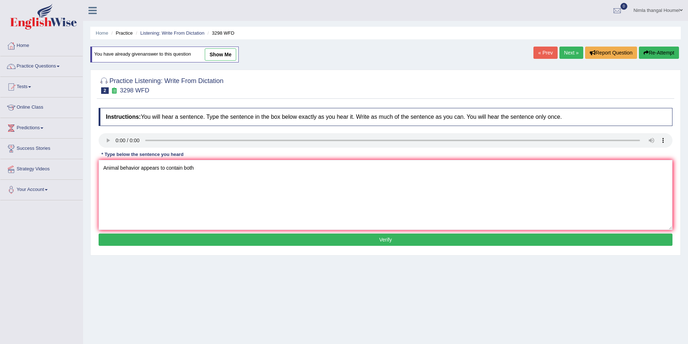
click at [639, 47] on button "Re-Attempt" at bounding box center [659, 53] width 40 height 12
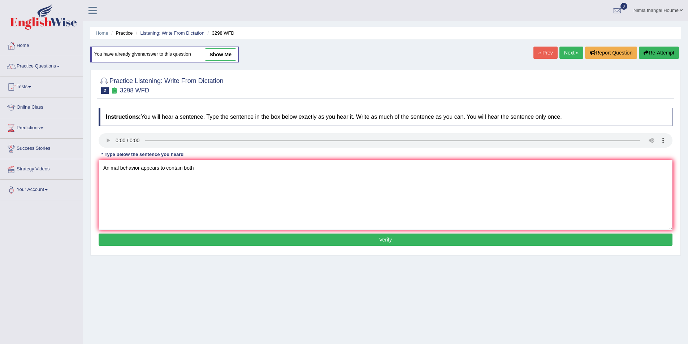
click at [639, 47] on button "Re-Attempt" at bounding box center [659, 53] width 40 height 12
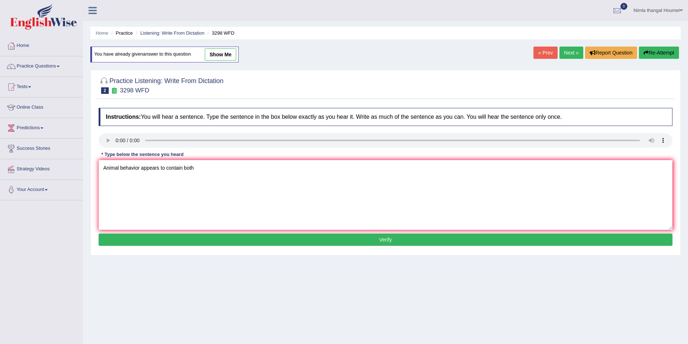
click at [639, 47] on button "Re-Attempt" at bounding box center [659, 53] width 40 height 12
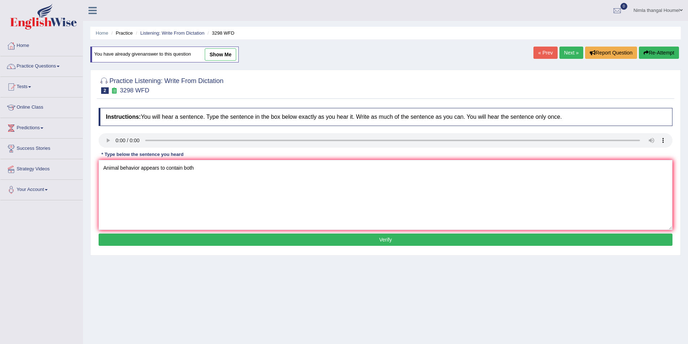
click at [639, 47] on button "Re-Attempt" at bounding box center [659, 53] width 40 height 12
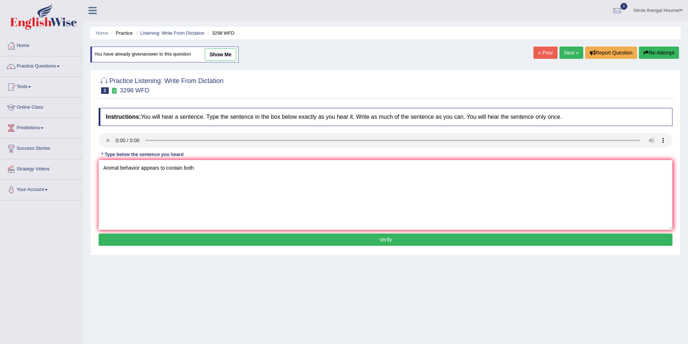
click at [639, 47] on button "Re-Attempt" at bounding box center [659, 53] width 40 height 12
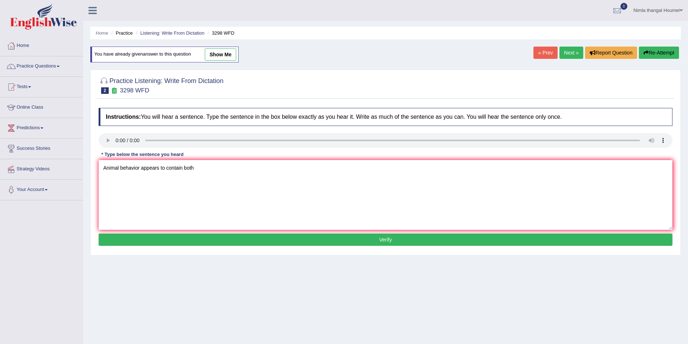
click at [639, 47] on button "Re-Attempt" at bounding box center [659, 53] width 40 height 12
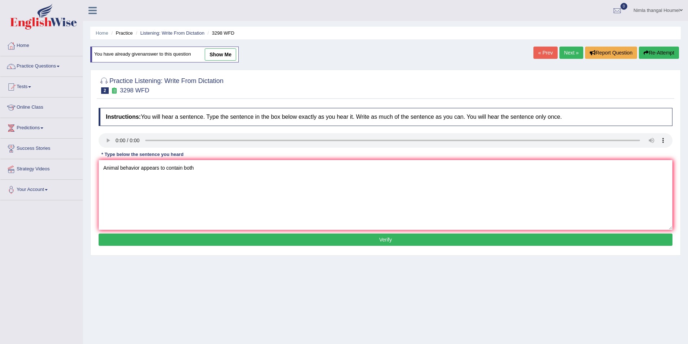
click at [639, 47] on button "Re-Attempt" at bounding box center [659, 53] width 40 height 12
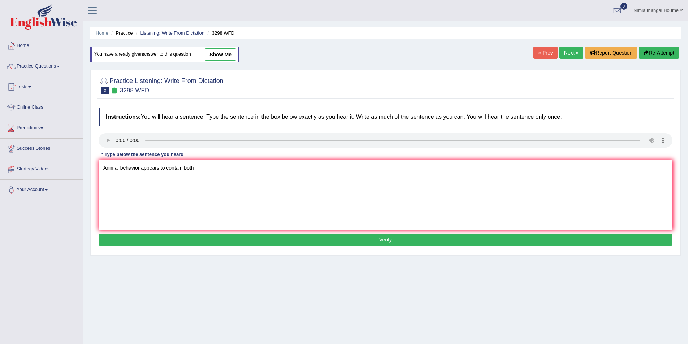
click at [639, 47] on button "Re-Attempt" at bounding box center [659, 53] width 40 height 12
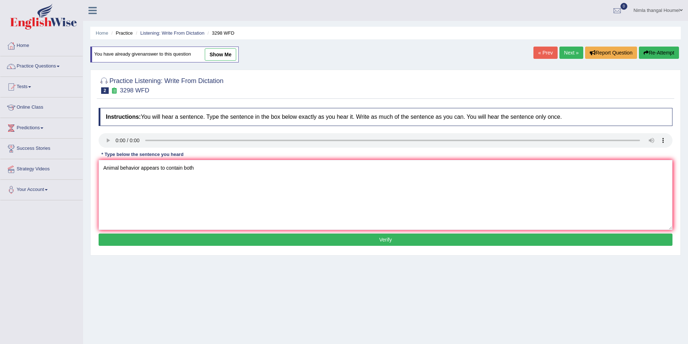
click at [639, 47] on button "Re-Attempt" at bounding box center [659, 53] width 40 height 12
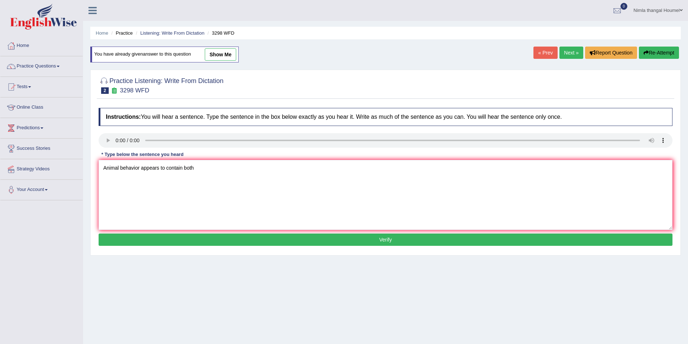
click at [639, 47] on button "Re-Attempt" at bounding box center [659, 53] width 40 height 12
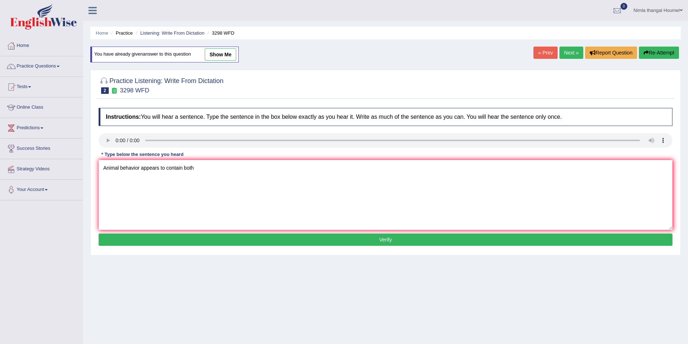
click at [639, 47] on button "Re-Attempt" at bounding box center [659, 53] width 40 height 12
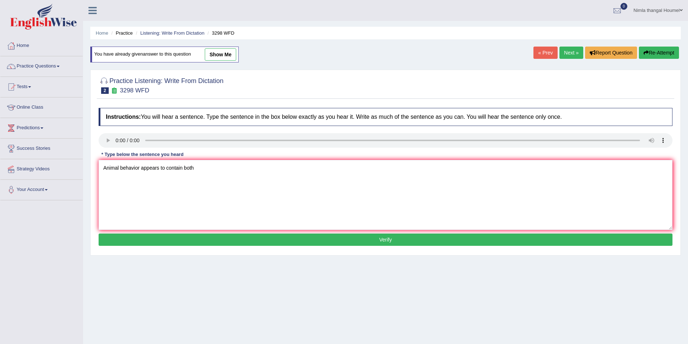
click at [639, 47] on button "Re-Attempt" at bounding box center [659, 53] width 40 height 12
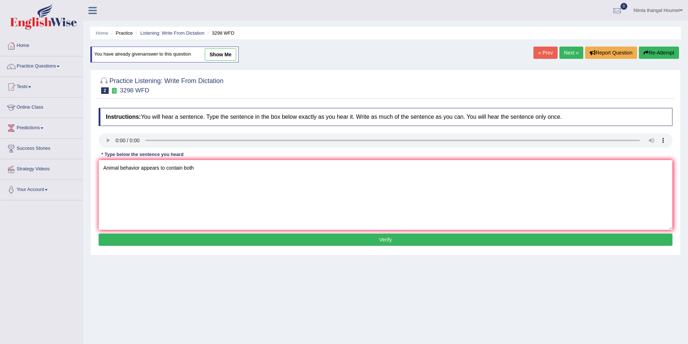
click at [639, 47] on button "Re-Attempt" at bounding box center [659, 53] width 40 height 12
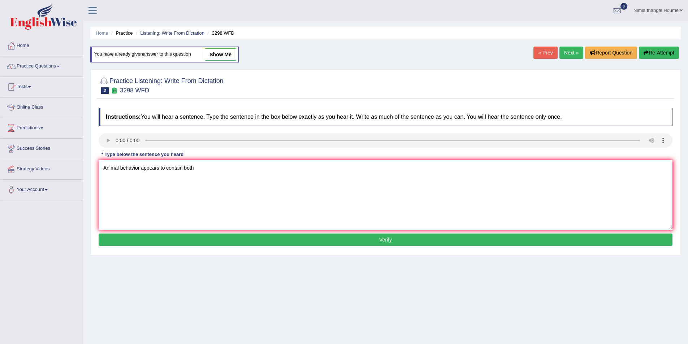
click at [639, 47] on button "Re-Attempt" at bounding box center [659, 53] width 40 height 12
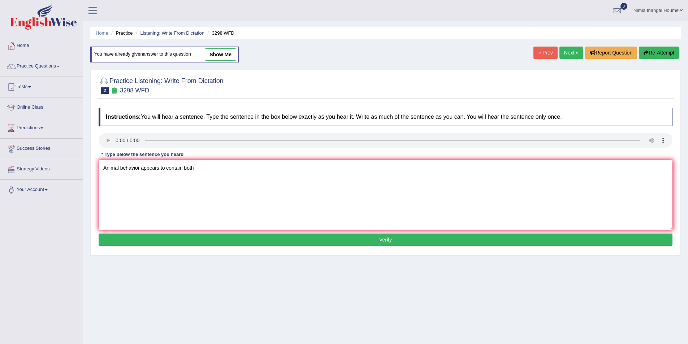
click at [639, 47] on button "Re-Attempt" at bounding box center [659, 53] width 40 height 12
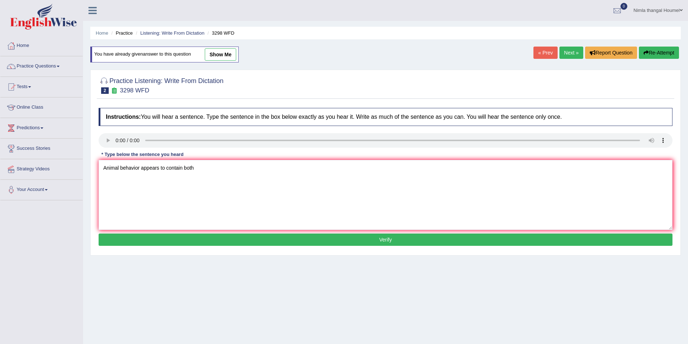
click at [639, 47] on button "Re-Attempt" at bounding box center [659, 53] width 40 height 12
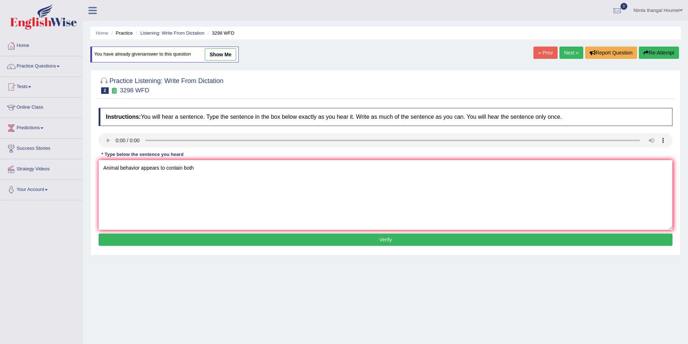
click at [639, 47] on button "Re-Attempt" at bounding box center [659, 53] width 40 height 12
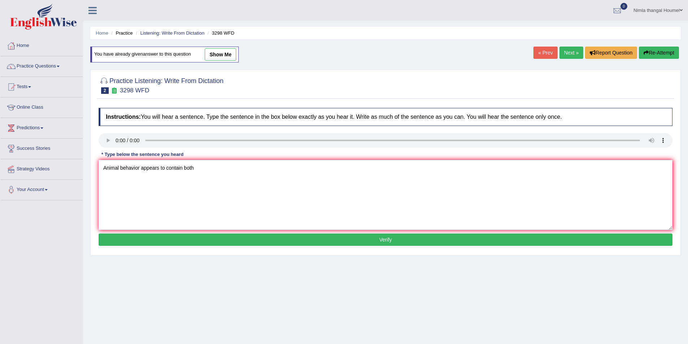
click at [639, 47] on button "Re-Attempt" at bounding box center [659, 53] width 40 height 12
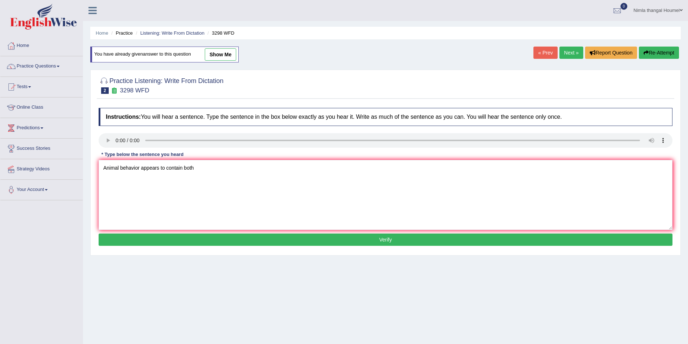
click at [639, 47] on button "Re-Attempt" at bounding box center [659, 53] width 40 height 12
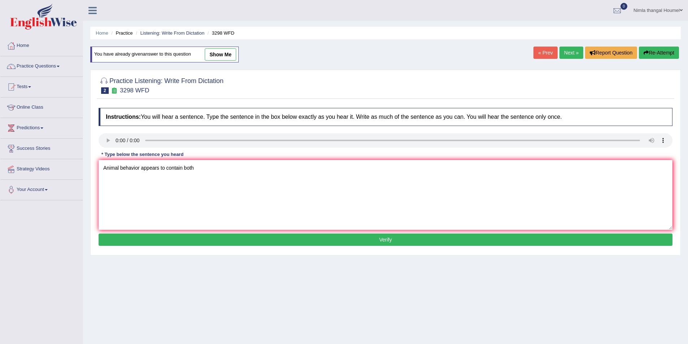
click at [639, 47] on button "Re-Attempt" at bounding box center [659, 53] width 40 height 12
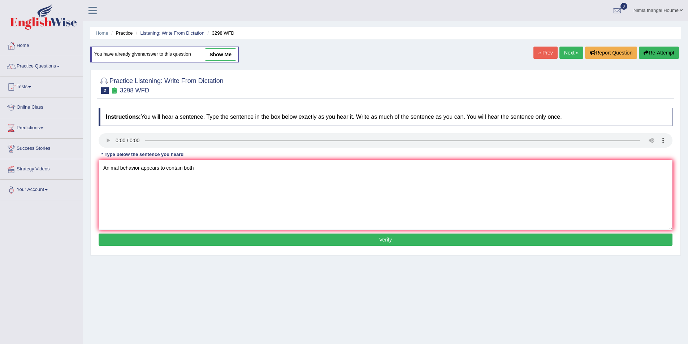
click at [639, 47] on button "Re-Attempt" at bounding box center [659, 53] width 40 height 12
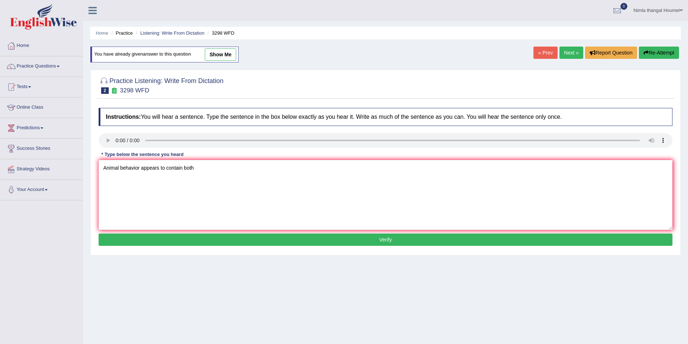
click at [639, 47] on button "Re-Attempt" at bounding box center [659, 53] width 40 height 12
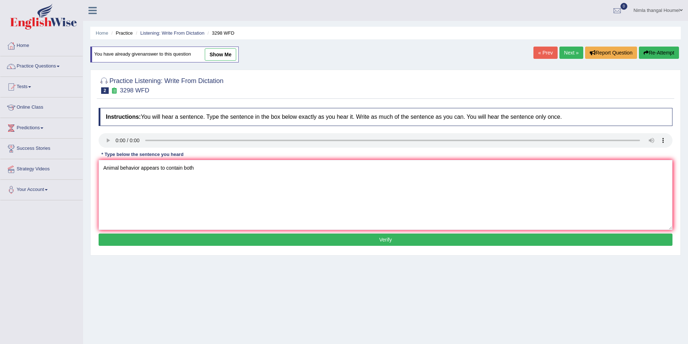
click at [639, 47] on button "Re-Attempt" at bounding box center [659, 53] width 40 height 12
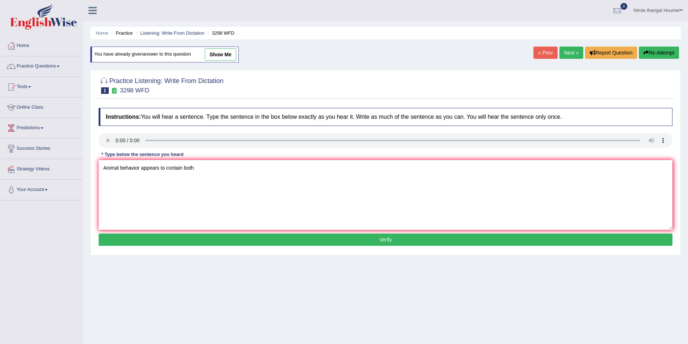
click at [639, 47] on button "Re-Attempt" at bounding box center [659, 53] width 40 height 12
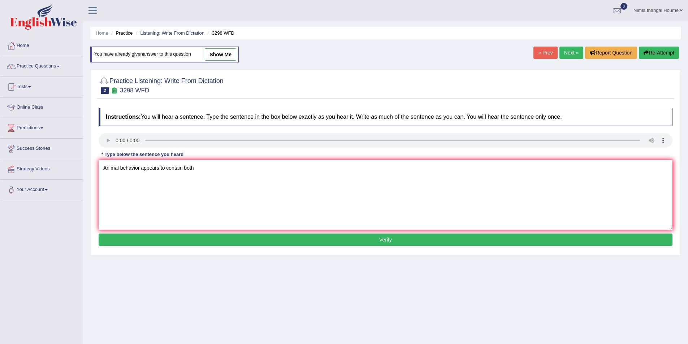
click at [639, 47] on button "Re-Attempt" at bounding box center [659, 53] width 40 height 12
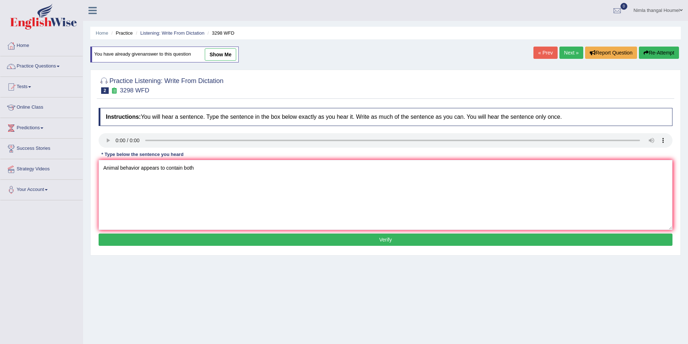
click at [639, 47] on button "Re-Attempt" at bounding box center [659, 53] width 40 height 12
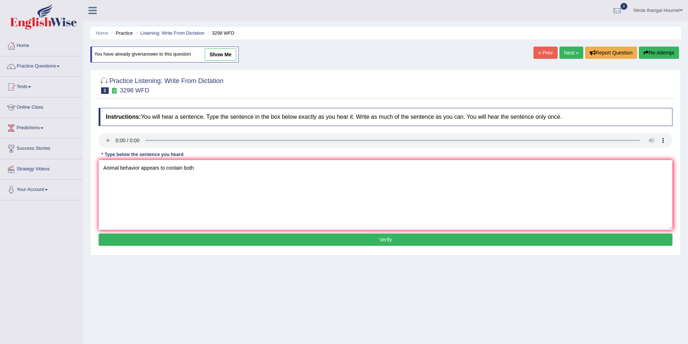
click at [639, 47] on button "Re-Attempt" at bounding box center [659, 53] width 40 height 12
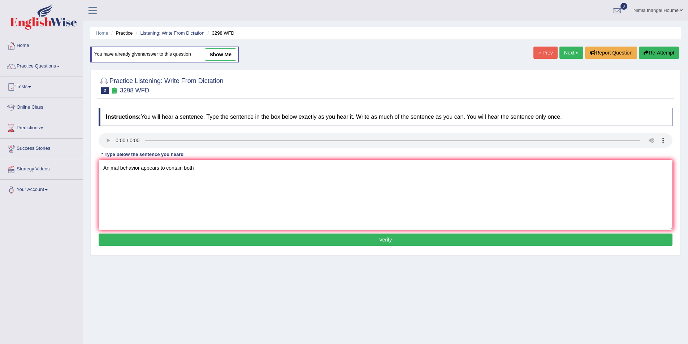
click at [639, 47] on button "Re-Attempt" at bounding box center [659, 53] width 40 height 12
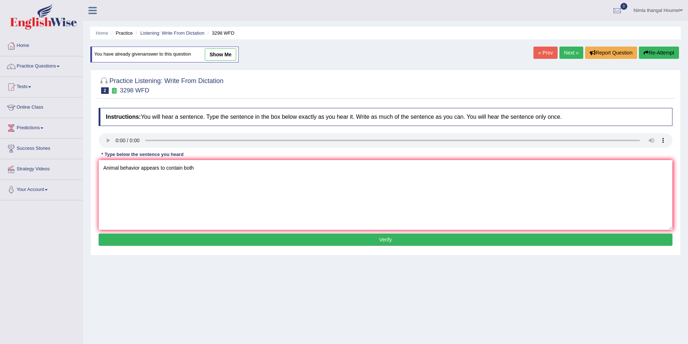
click at [639, 47] on button "Re-Attempt" at bounding box center [659, 53] width 40 height 12
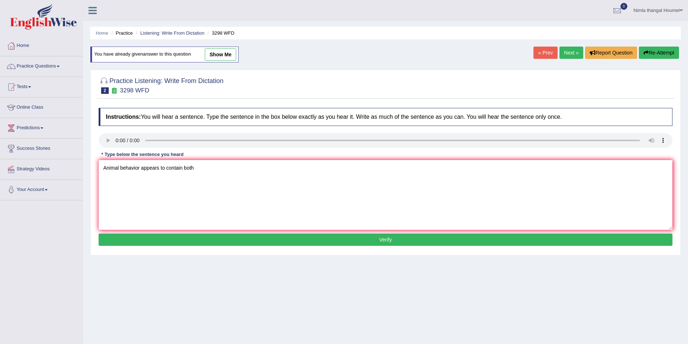
click at [639, 47] on button "Re-Attempt" at bounding box center [659, 53] width 40 height 12
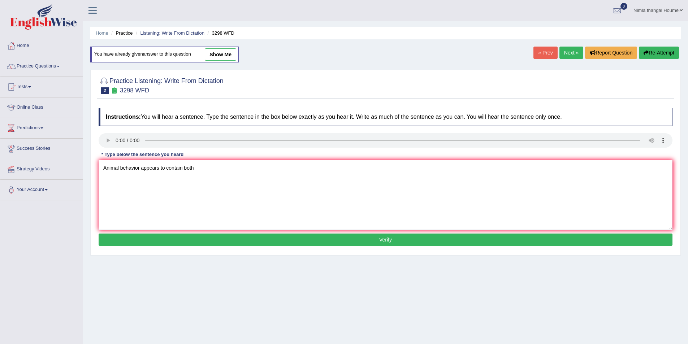
click at [639, 47] on button "Re-Attempt" at bounding box center [659, 53] width 40 height 12
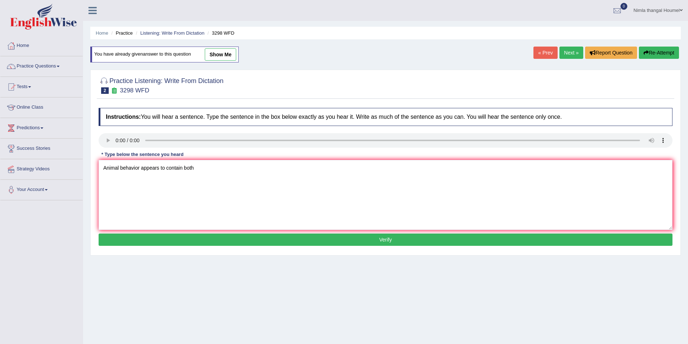
click at [639, 47] on button "Re-Attempt" at bounding box center [659, 53] width 40 height 12
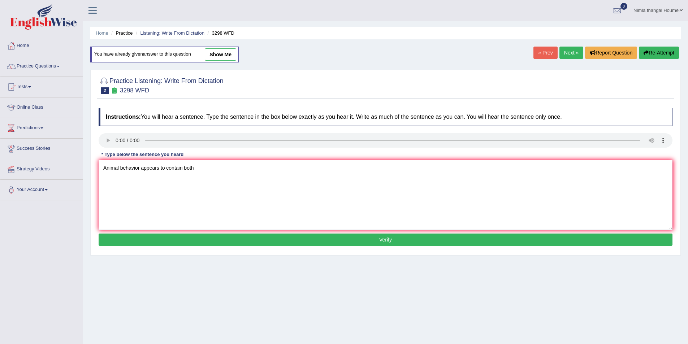
click at [639, 47] on button "Re-Attempt" at bounding box center [659, 53] width 40 height 12
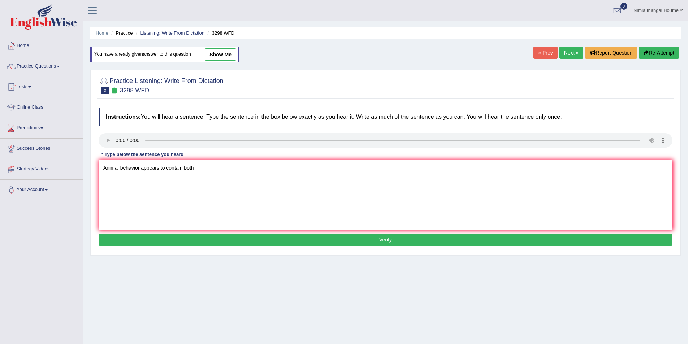
click at [639, 47] on button "Re-Attempt" at bounding box center [659, 53] width 40 height 12
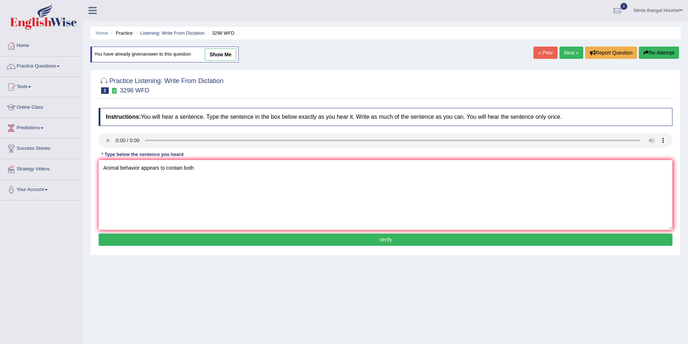
click at [639, 47] on button "Re-Attempt" at bounding box center [659, 53] width 40 height 12
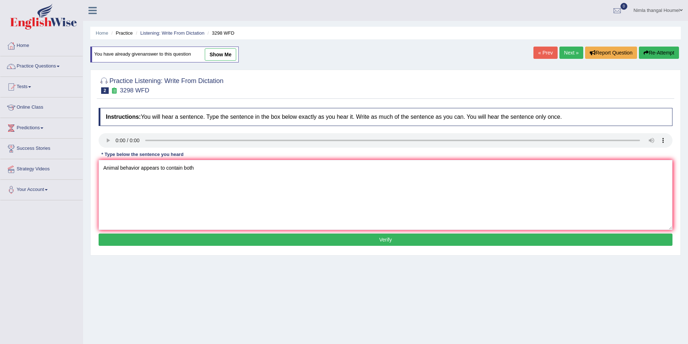
click at [639, 47] on button "Re-Attempt" at bounding box center [659, 53] width 40 height 12
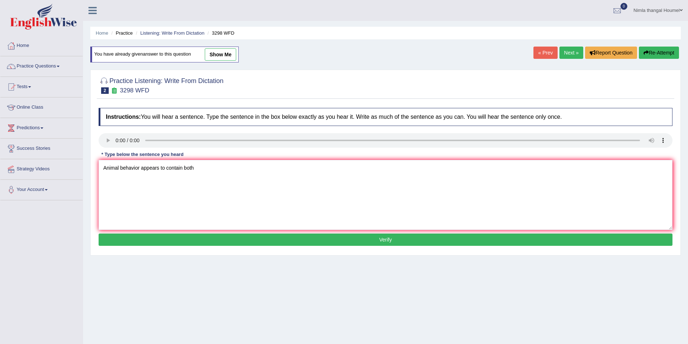
click at [639, 47] on button "Re-Attempt" at bounding box center [659, 53] width 40 height 12
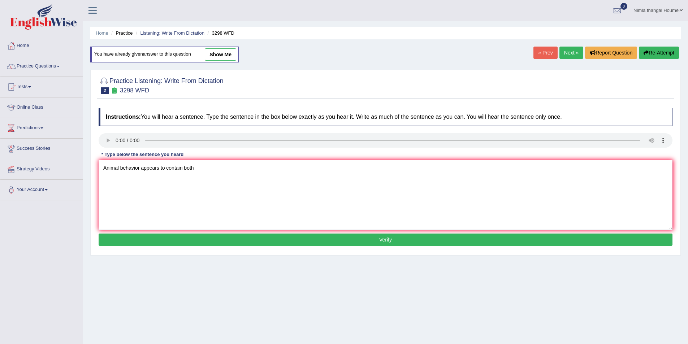
click at [639, 47] on button "Re-Attempt" at bounding box center [659, 53] width 40 height 12
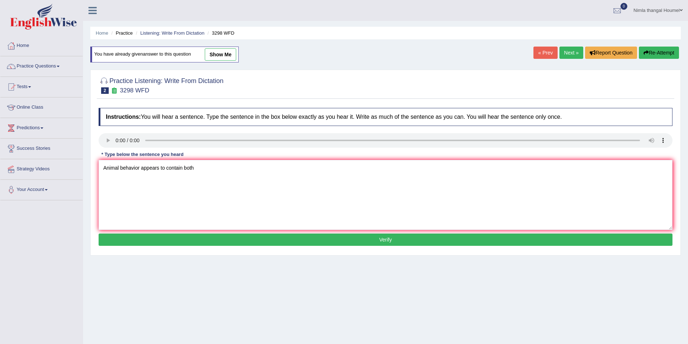
click at [639, 47] on button "Re-Attempt" at bounding box center [659, 53] width 40 height 12
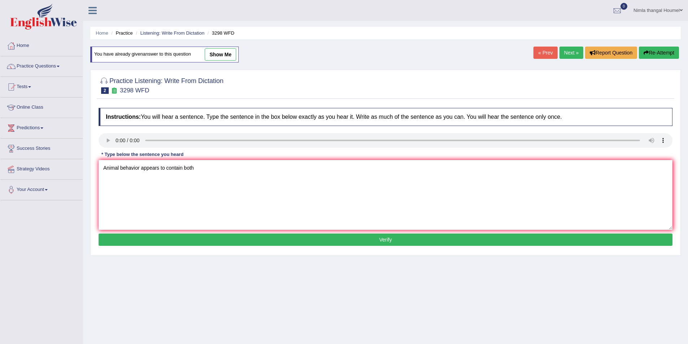
click at [639, 47] on button "Re-Attempt" at bounding box center [659, 53] width 40 height 12
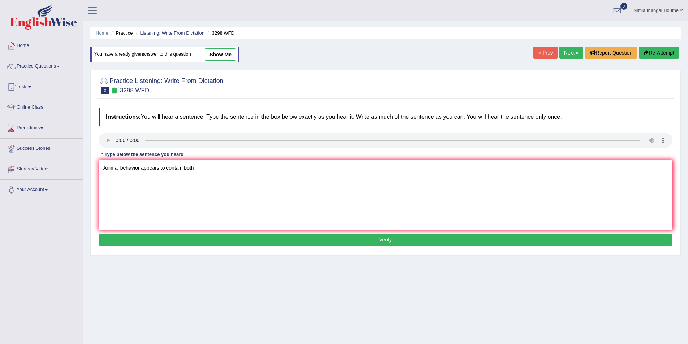
click at [639, 47] on button "Re-Attempt" at bounding box center [659, 53] width 40 height 12
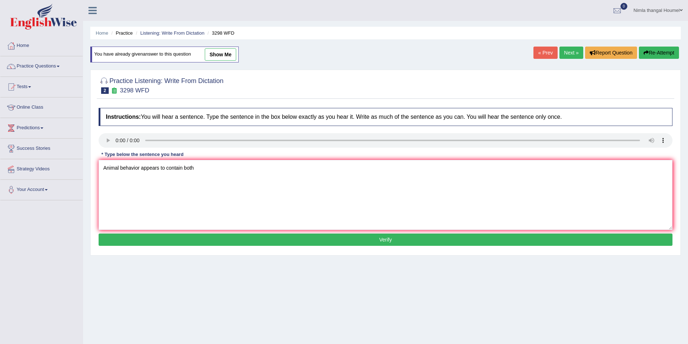
click at [639, 47] on button "Re-Attempt" at bounding box center [659, 53] width 40 height 12
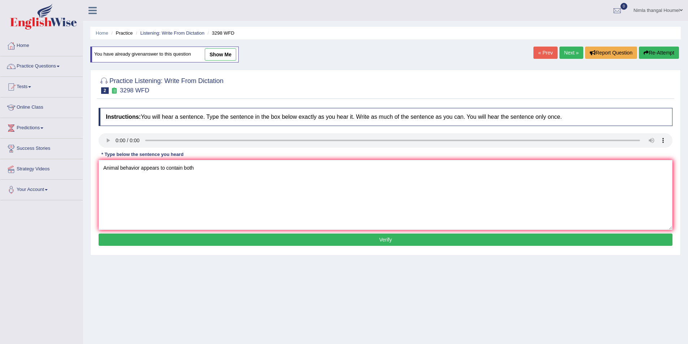
click at [639, 47] on button "Re-Attempt" at bounding box center [659, 53] width 40 height 12
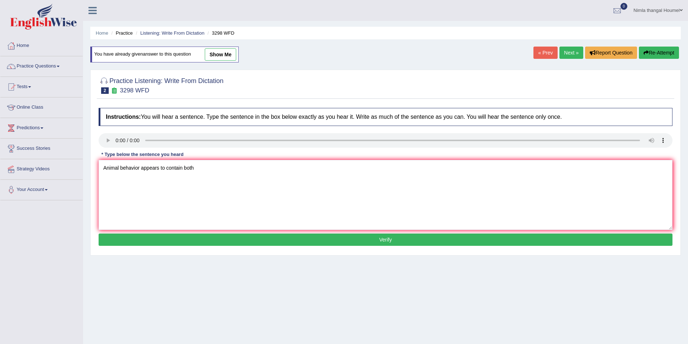
click at [639, 47] on button "Re-Attempt" at bounding box center [659, 53] width 40 height 12
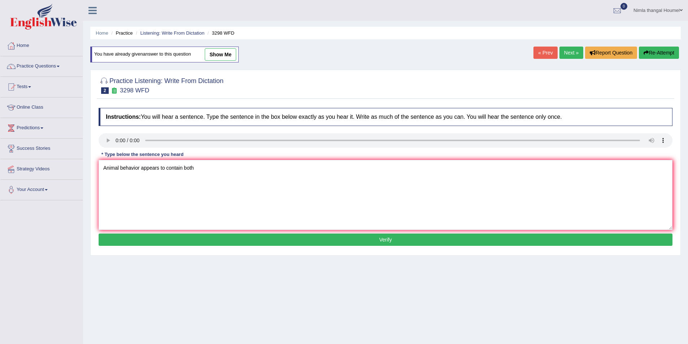
click at [639, 47] on button "Re-Attempt" at bounding box center [659, 53] width 40 height 12
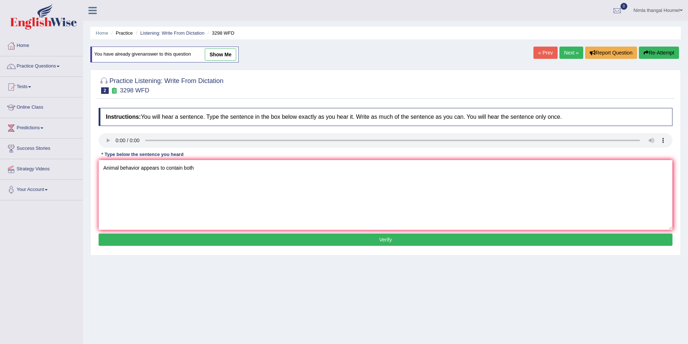
click at [639, 47] on button "Re-Attempt" at bounding box center [659, 53] width 40 height 12
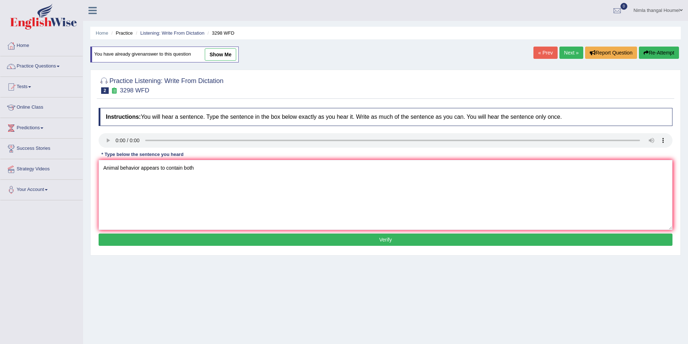
click at [639, 47] on button "Re-Attempt" at bounding box center [659, 53] width 40 height 12
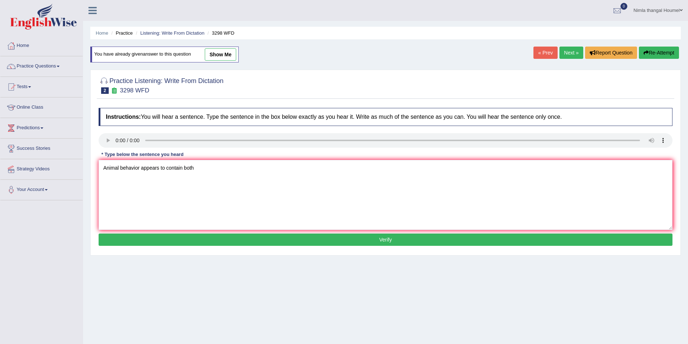
click at [639, 47] on button "Re-Attempt" at bounding box center [659, 53] width 40 height 12
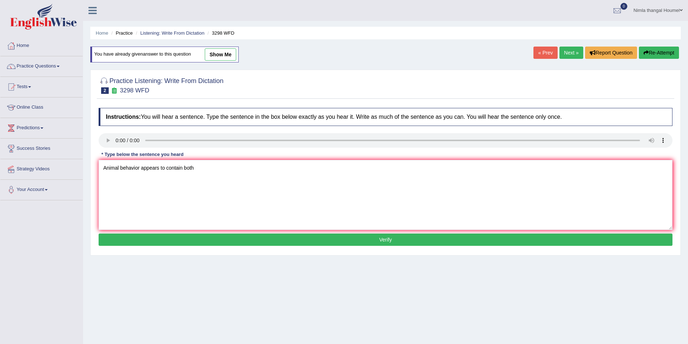
click at [639, 47] on button "Re-Attempt" at bounding box center [659, 53] width 40 height 12
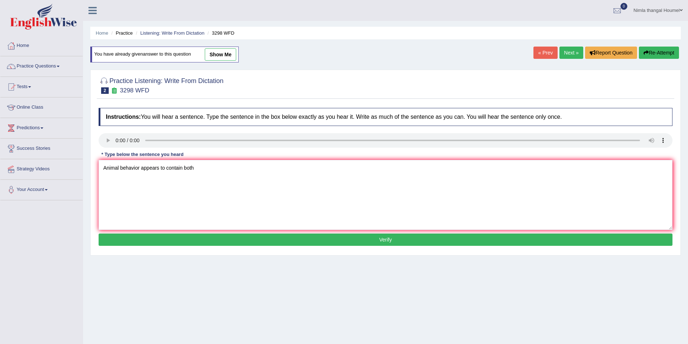
click at [639, 47] on button "Re-Attempt" at bounding box center [659, 53] width 40 height 12
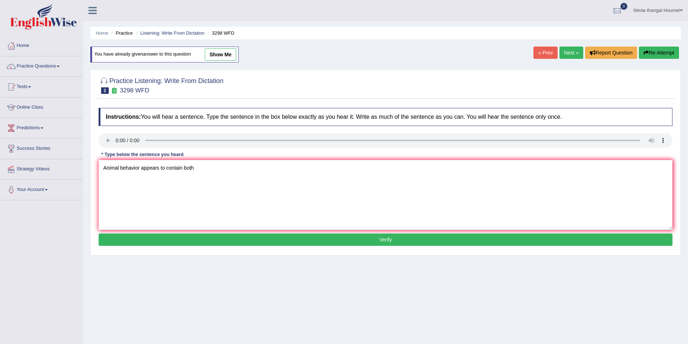
click at [639, 47] on button "Re-Attempt" at bounding box center [659, 53] width 40 height 12
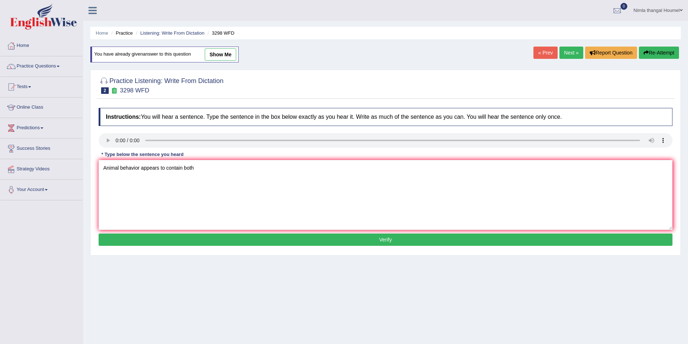
click at [639, 47] on button "Re-Attempt" at bounding box center [659, 53] width 40 height 12
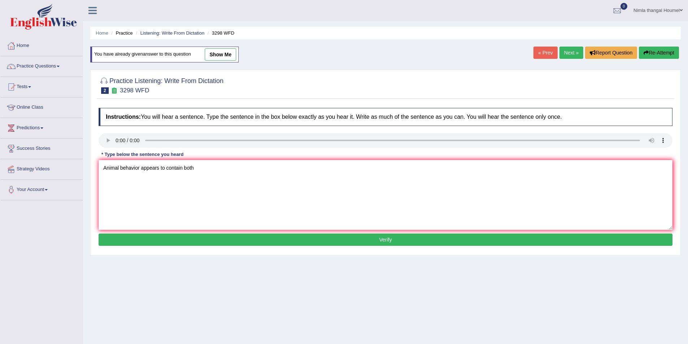
click at [639, 47] on button "Re-Attempt" at bounding box center [659, 53] width 40 height 12
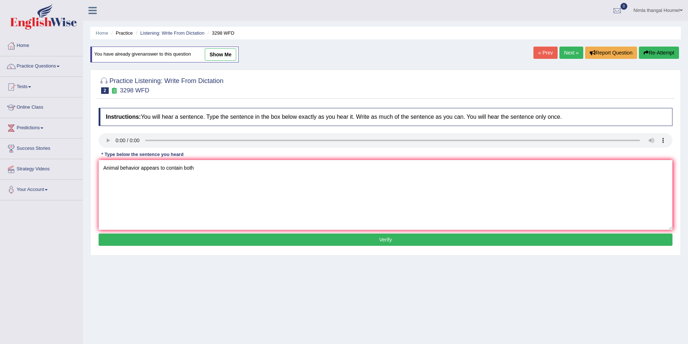
click at [639, 47] on button "Re-Attempt" at bounding box center [659, 53] width 40 height 12
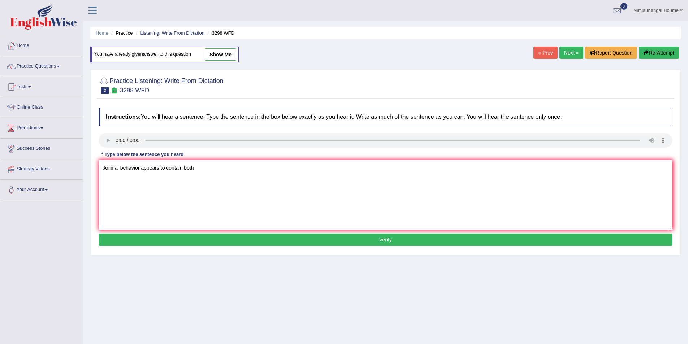
click at [639, 47] on button "Re-Attempt" at bounding box center [659, 53] width 40 height 12
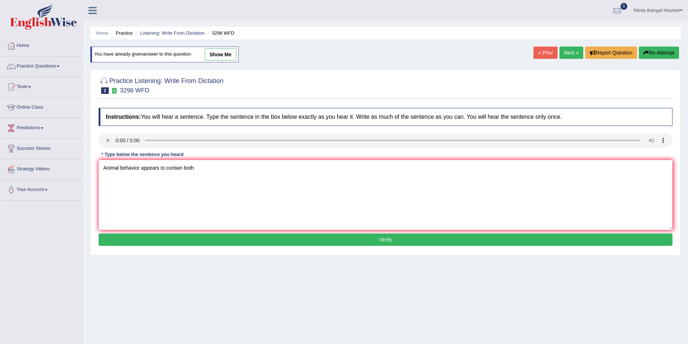
click at [639, 47] on button "Re-Attempt" at bounding box center [659, 53] width 40 height 12
click at [31, 85] on link "Tests" at bounding box center [41, 86] width 82 height 18
click at [21, 128] on link "History" at bounding box center [47, 129] width 68 height 13
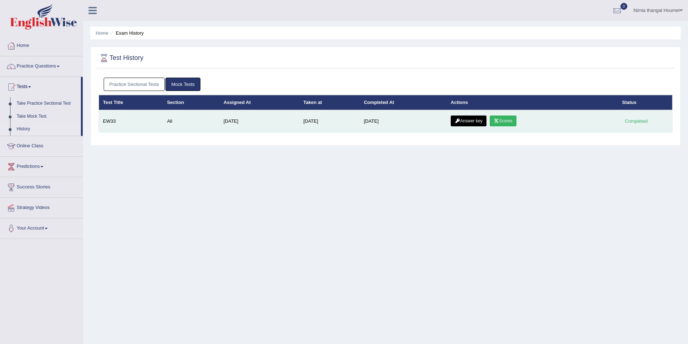
click at [472, 121] on link "Answer key" at bounding box center [469, 121] width 36 height 11
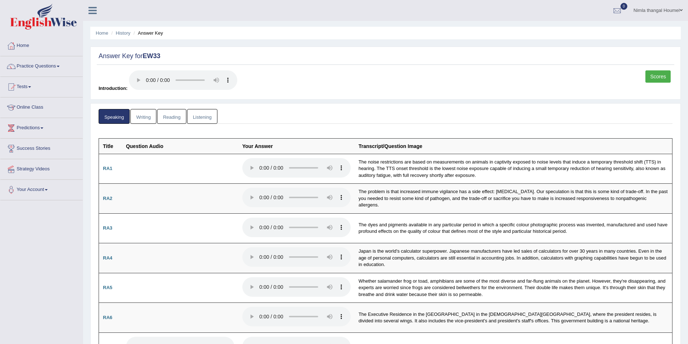
click at [141, 115] on link "Writing" at bounding box center [143, 116] width 26 height 15
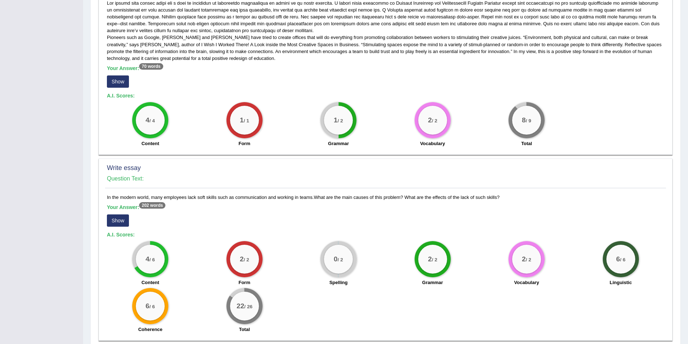
scroll to position [391, 0]
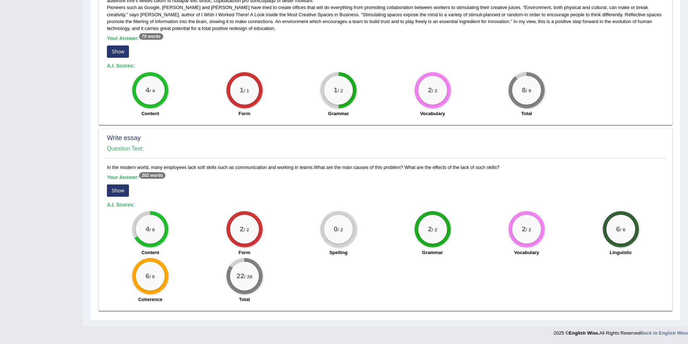
click at [123, 189] on button "Show" at bounding box center [118, 191] width 22 height 12
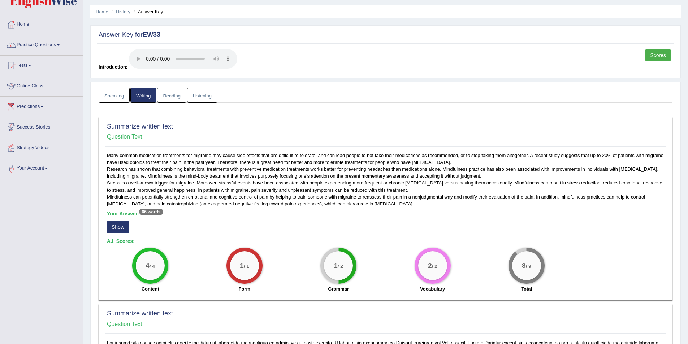
scroll to position [0, 0]
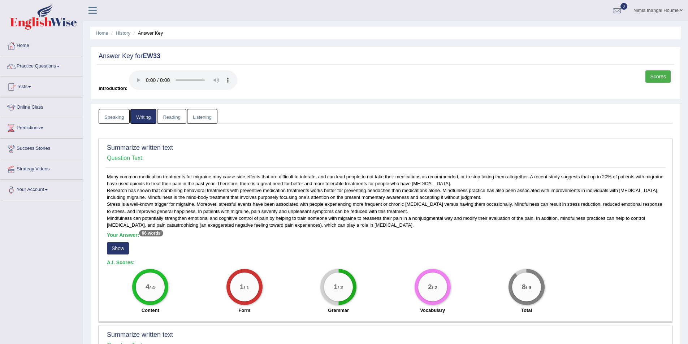
click at [171, 116] on link "Reading" at bounding box center [171, 116] width 29 height 15
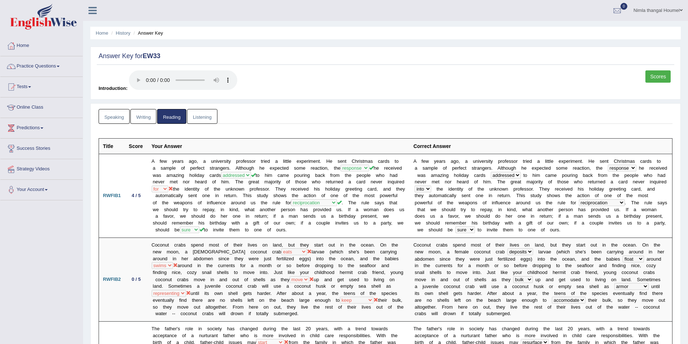
click at [201, 113] on link "Listening" at bounding box center [202, 116] width 30 height 15
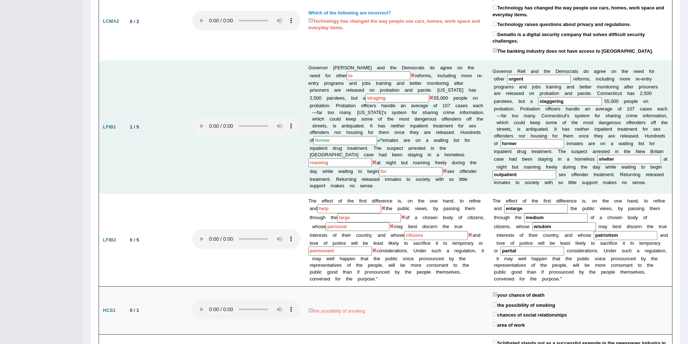
scroll to position [283, 0]
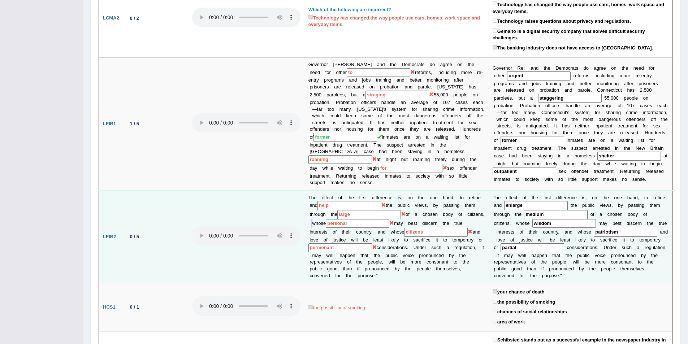
click at [330, 222] on td "The effect of the first difference is, on the one hand, to refine and help the …" at bounding box center [397, 236] width 184 height 93
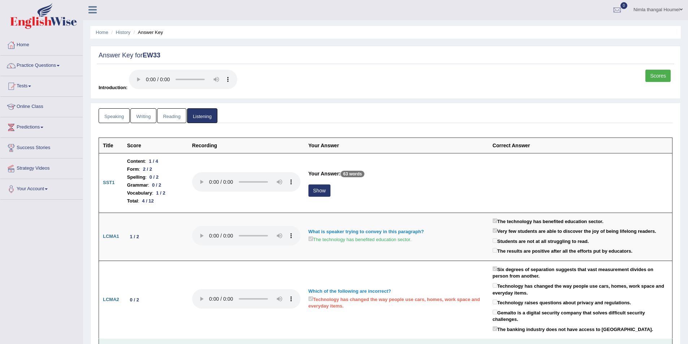
scroll to position [0, 0]
